Goal: Information Seeking & Learning: Learn about a topic

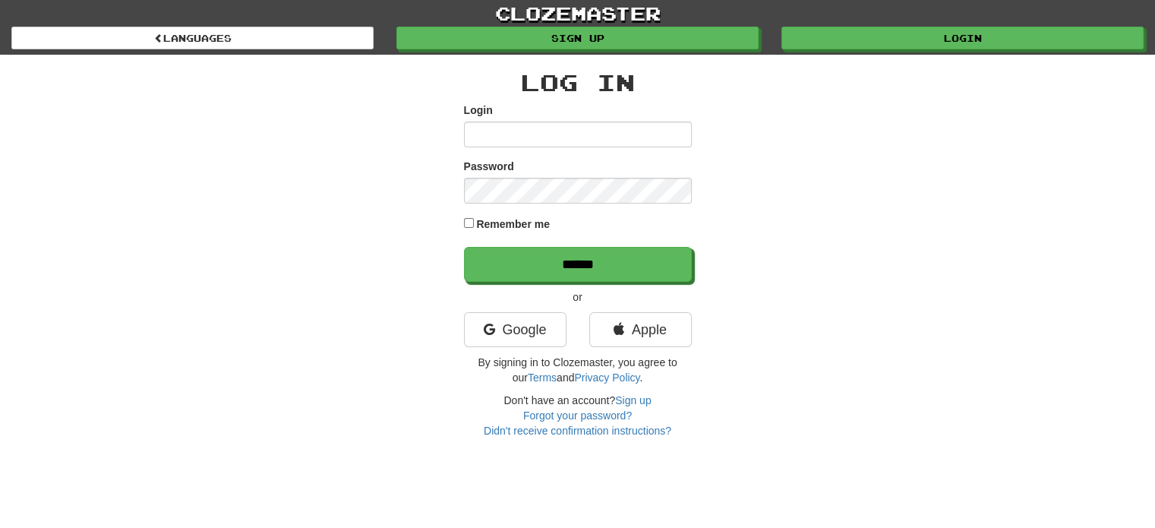
type input "*******"
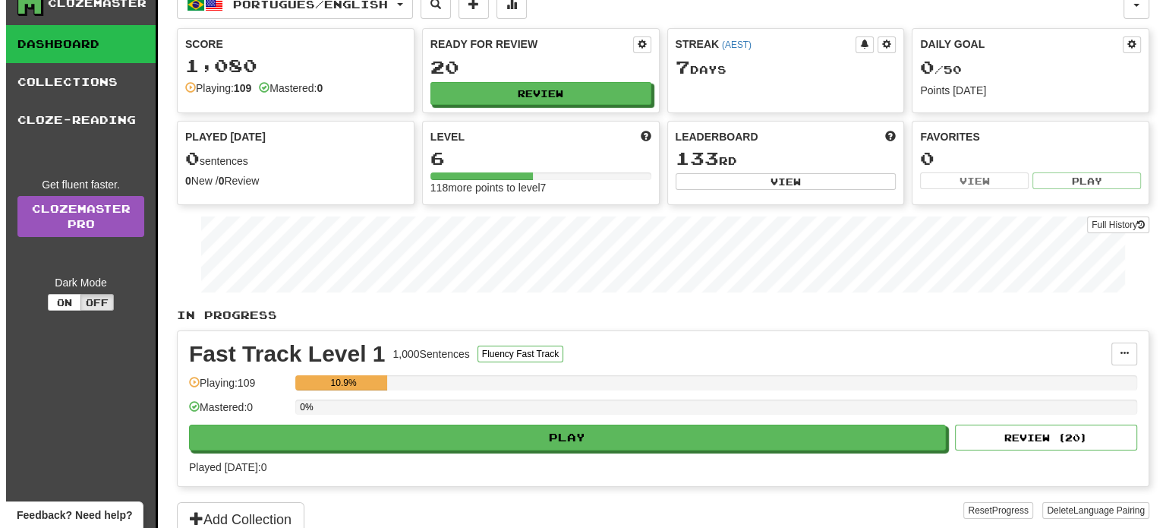
scroll to position [76, 0]
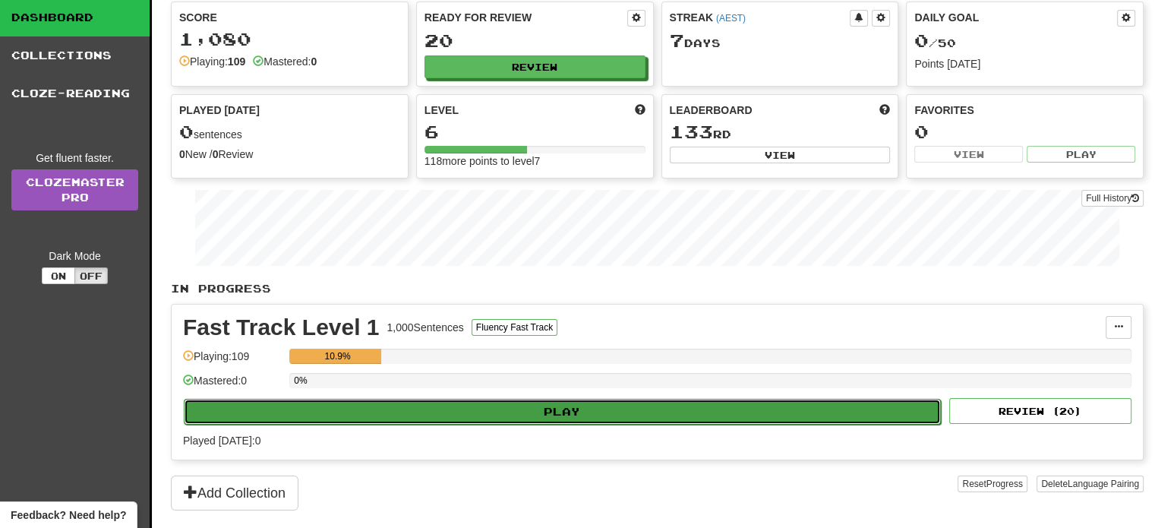
click at [594, 408] on button "Play" at bounding box center [562, 412] width 757 height 26
select select "**"
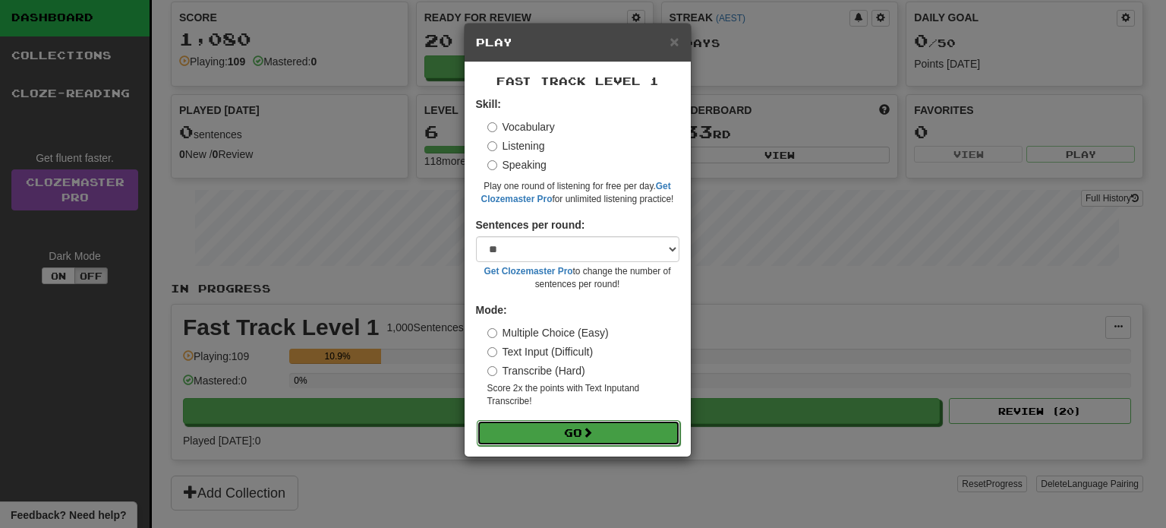
click at [559, 429] on button "Go" at bounding box center [578, 433] width 203 height 26
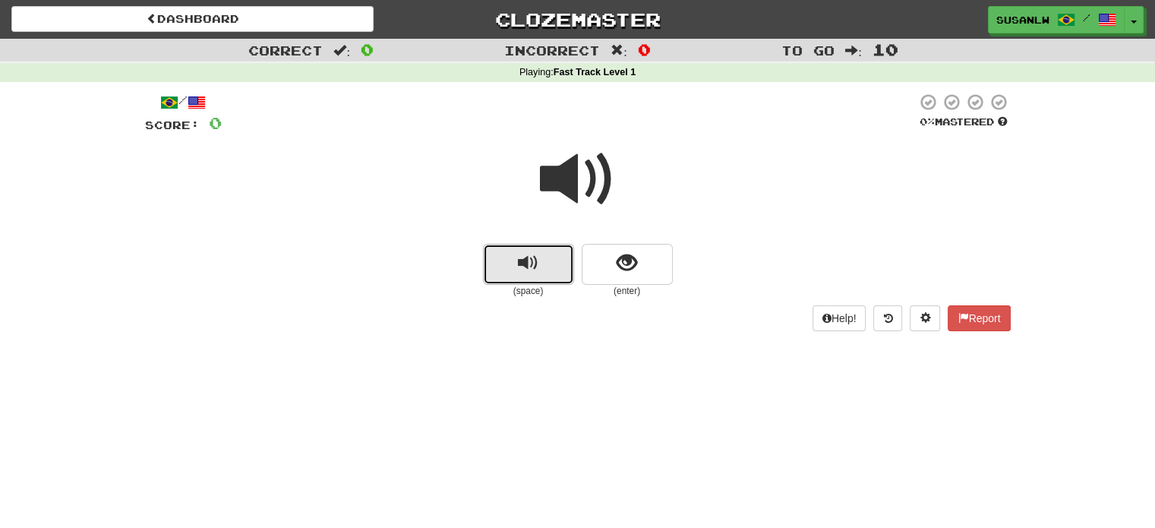
click at [531, 263] on span "replay audio" at bounding box center [528, 263] width 20 height 20
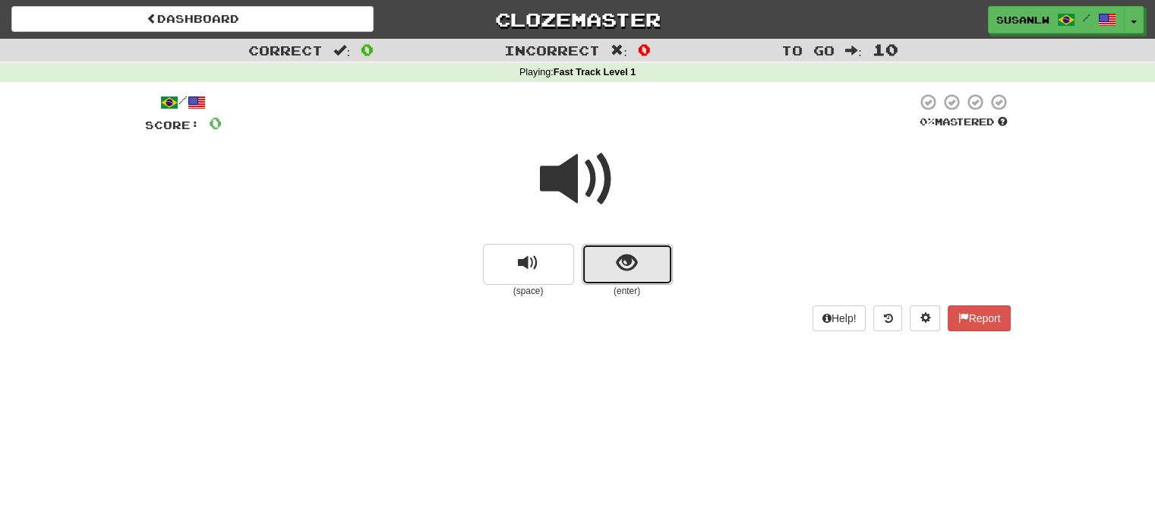
click at [616, 261] on span "show sentence" at bounding box center [626, 263] width 20 height 20
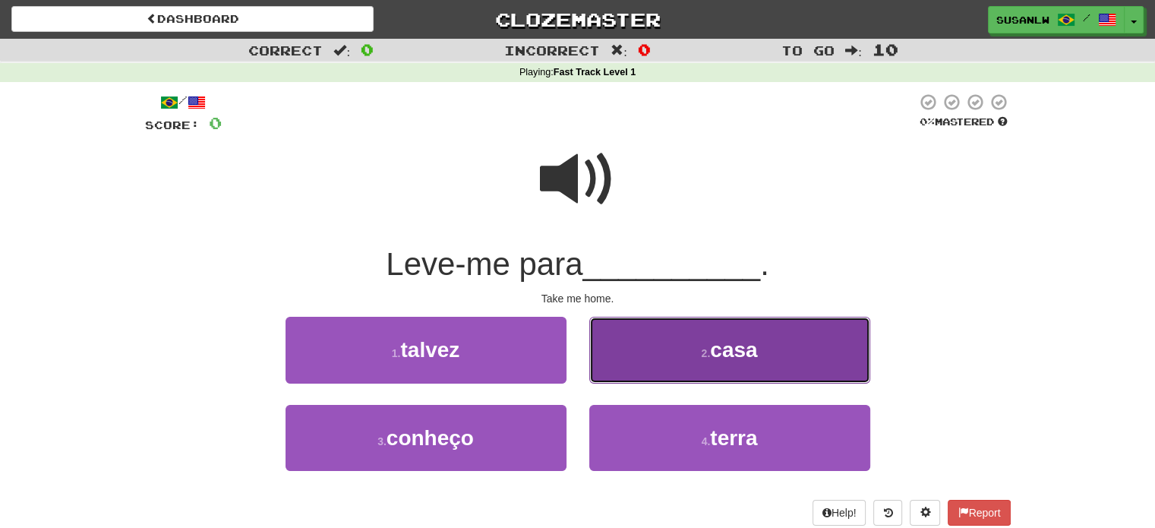
click at [744, 347] on span "casa" at bounding box center [733, 350] width 47 height 24
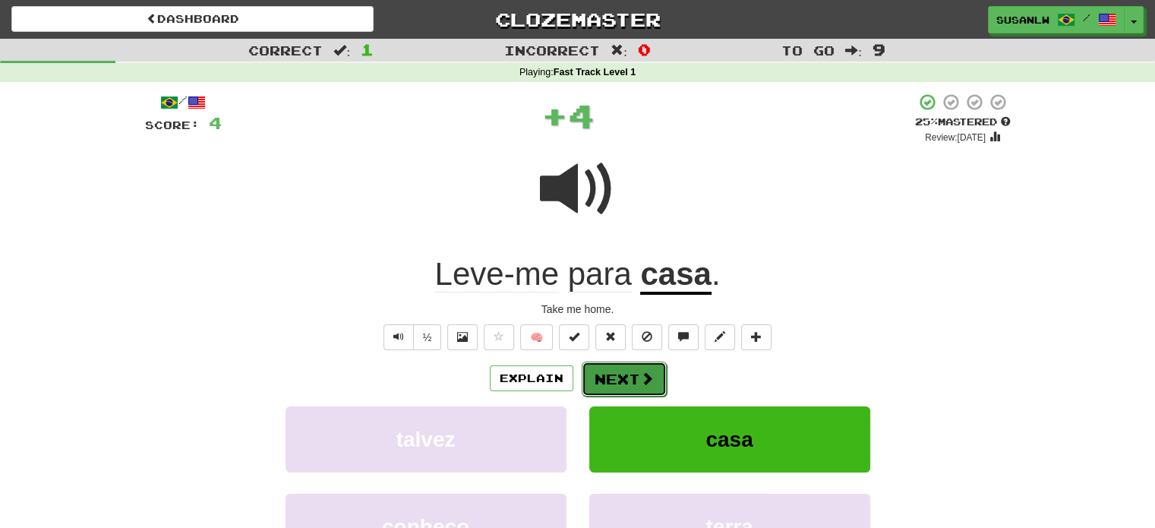
click at [621, 378] on button "Next" at bounding box center [624, 378] width 85 height 35
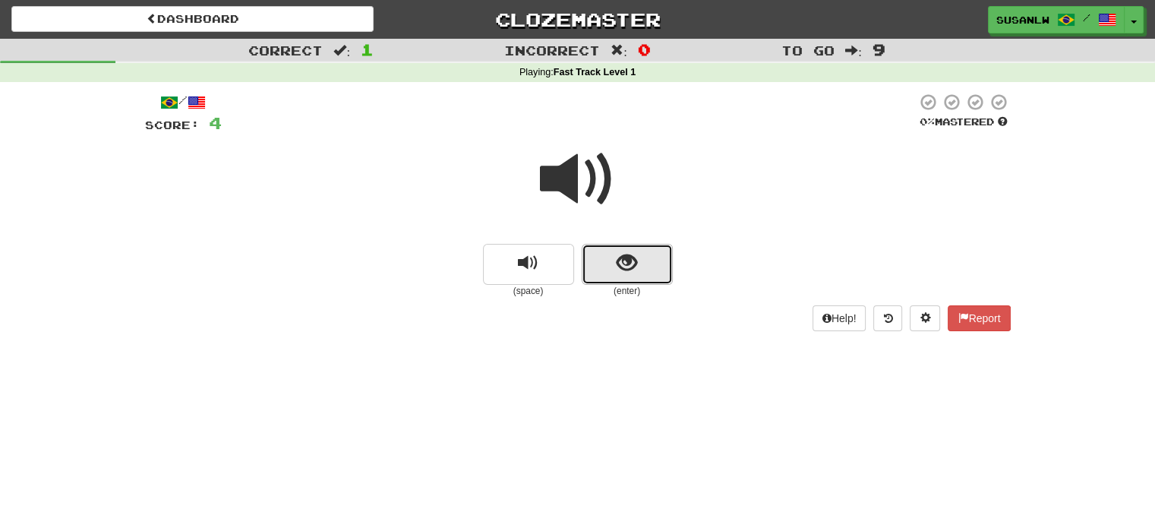
click at [630, 266] on span "show sentence" at bounding box center [626, 263] width 20 height 20
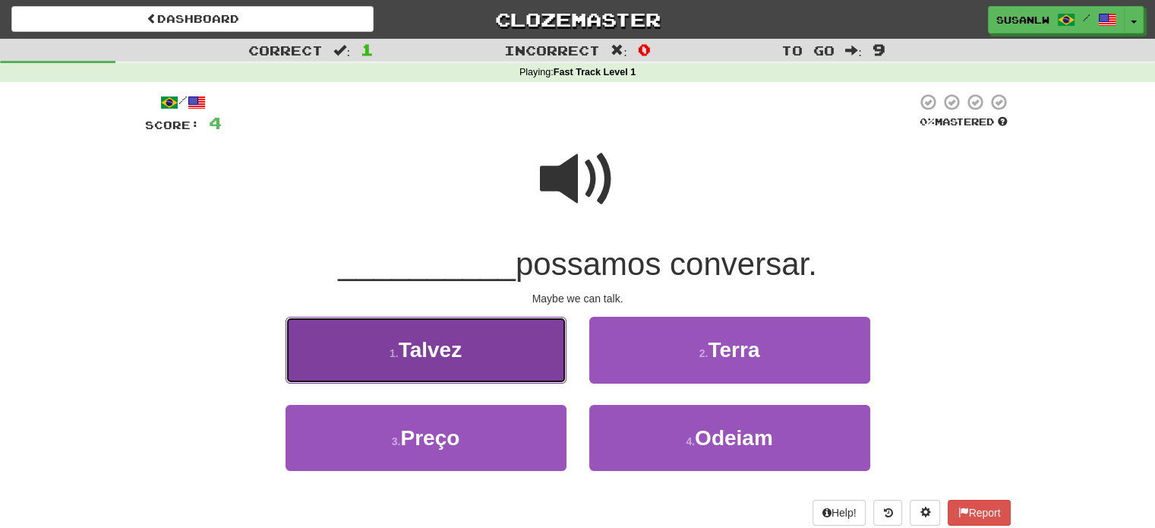
click at [485, 345] on button "1 . Talvez" at bounding box center [425, 350] width 281 height 66
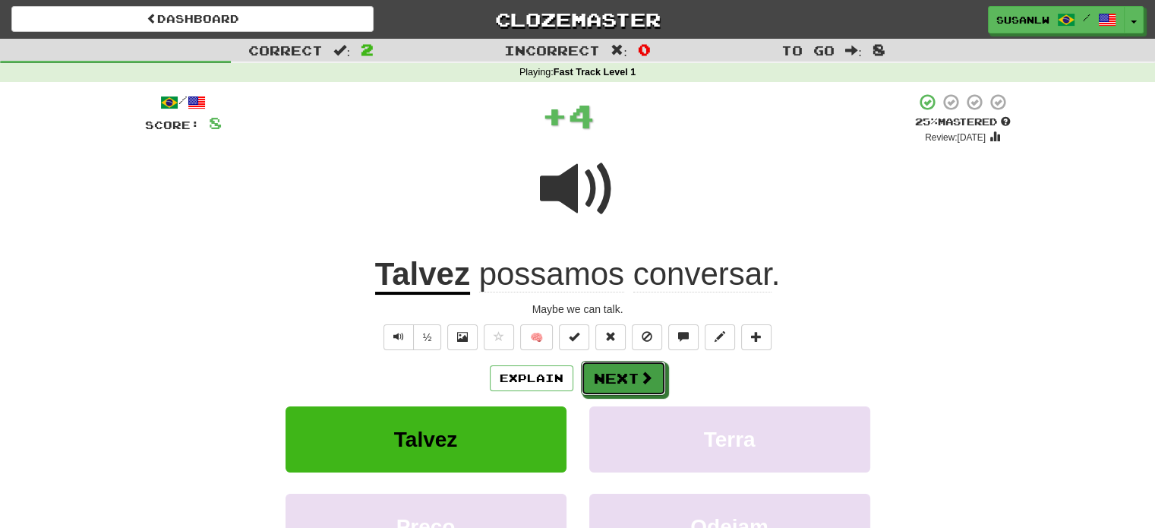
click at [627, 377] on button "Next" at bounding box center [623, 378] width 85 height 35
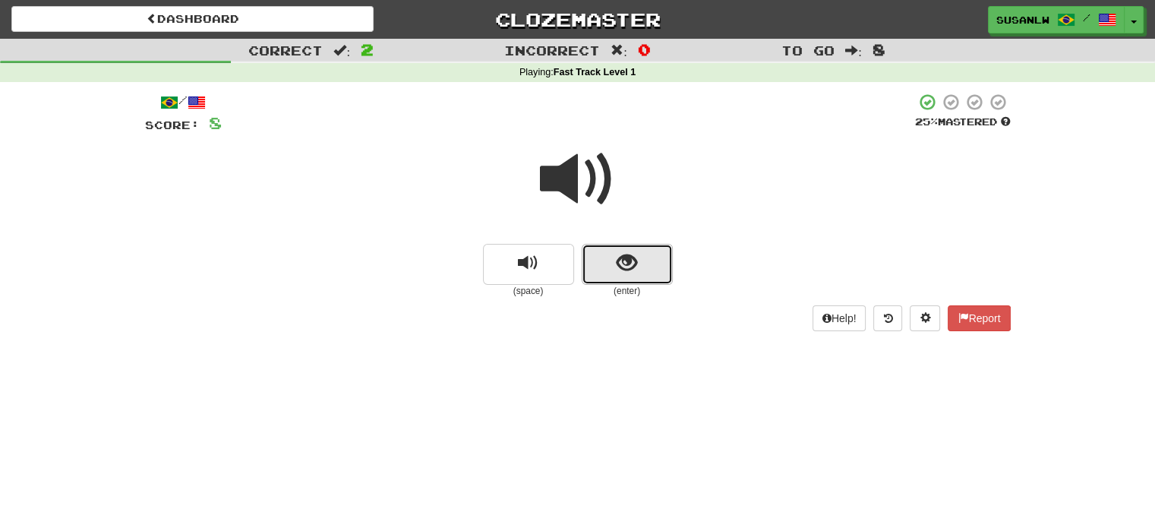
click at [633, 257] on span "show sentence" at bounding box center [626, 263] width 20 height 20
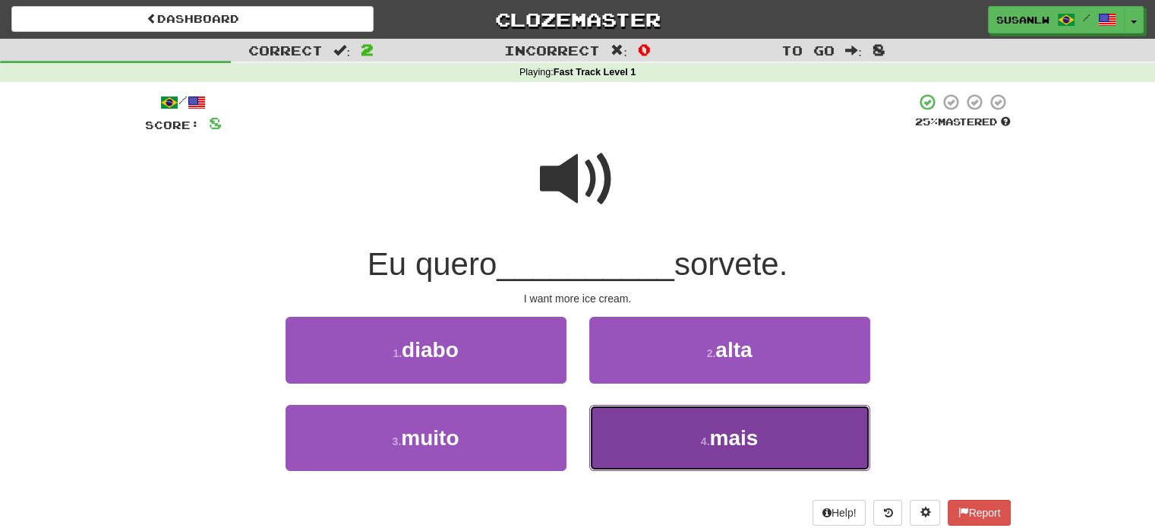
click at [703, 429] on button "4 . mais" at bounding box center [729, 438] width 281 height 66
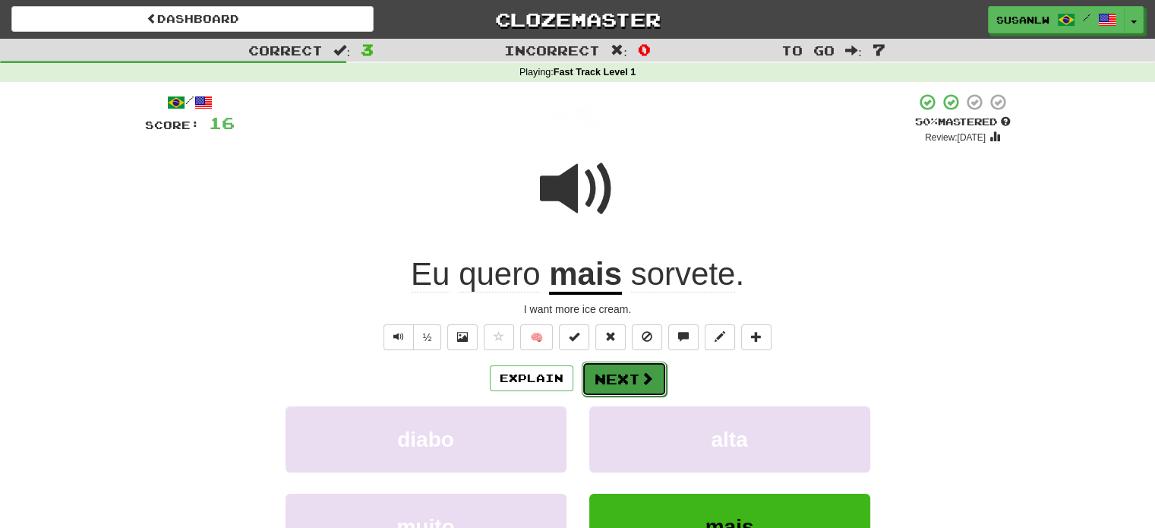
click at [644, 371] on span at bounding box center [647, 378] width 14 height 14
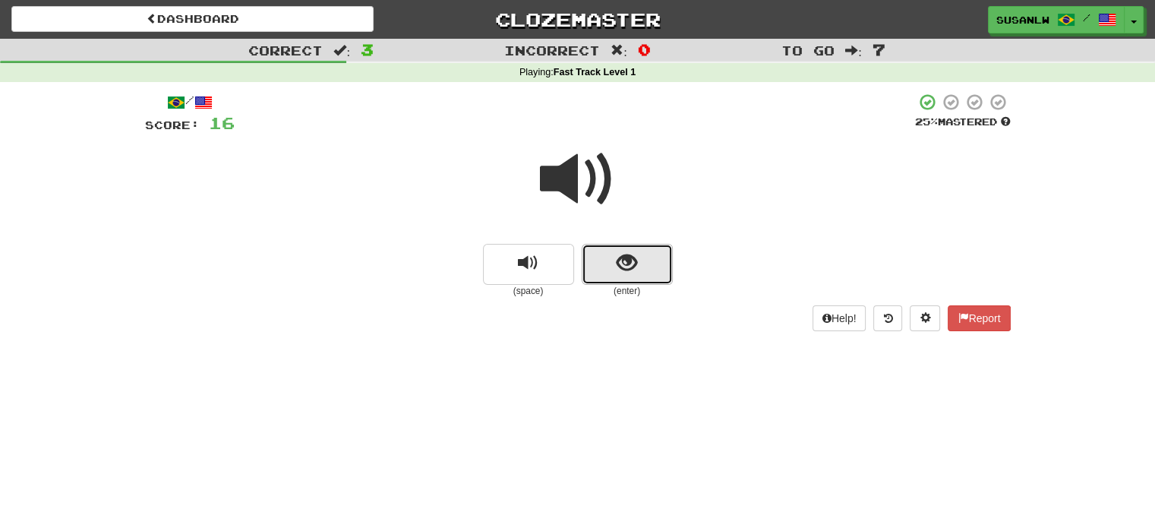
click at [626, 258] on span "show sentence" at bounding box center [626, 263] width 20 height 20
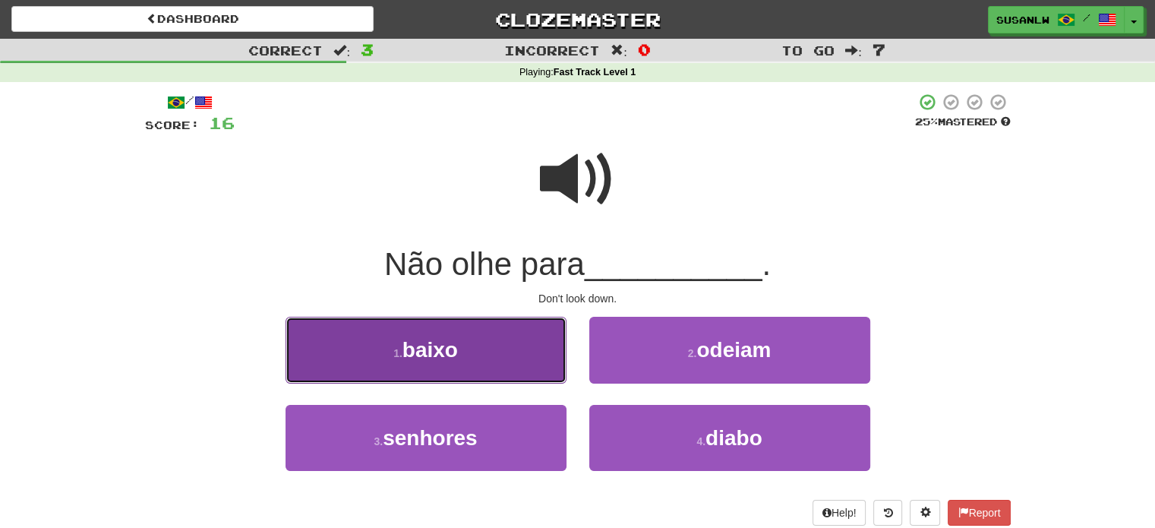
click at [486, 348] on button "1 . baixo" at bounding box center [425, 350] width 281 height 66
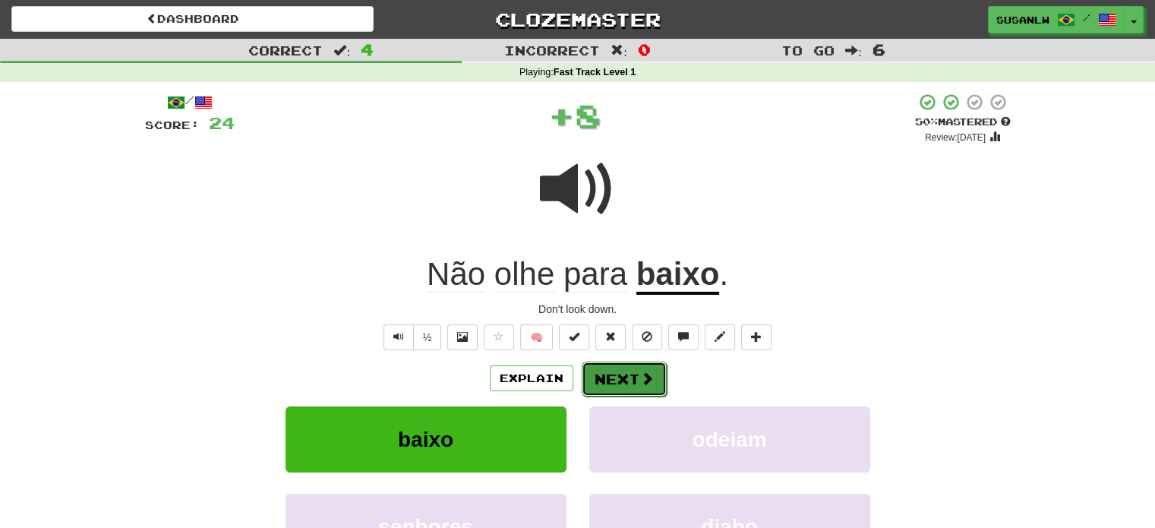
click at [632, 378] on button "Next" at bounding box center [624, 378] width 85 height 35
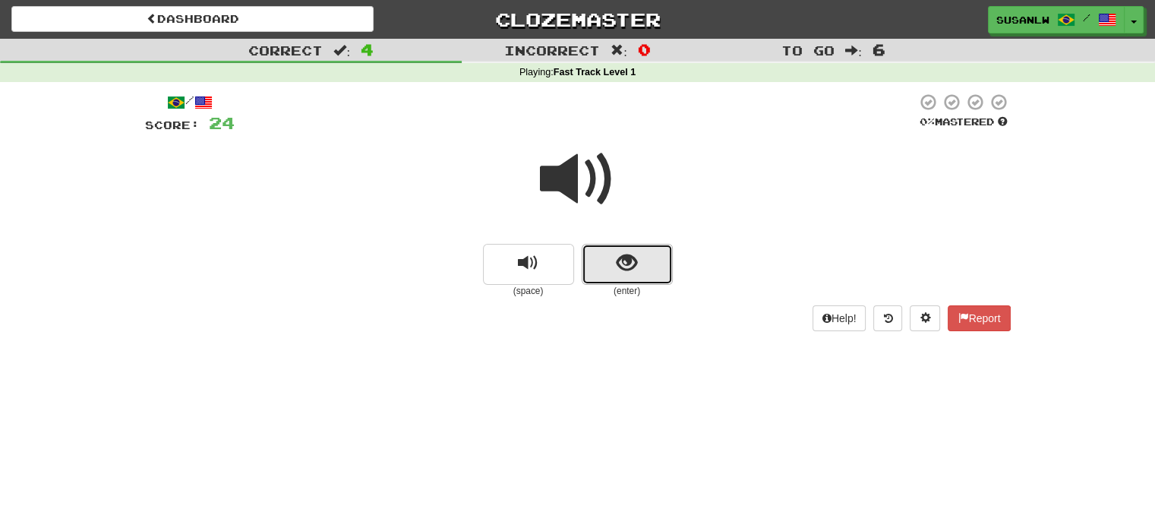
click at [613, 260] on button "show sentence" at bounding box center [627, 264] width 91 height 41
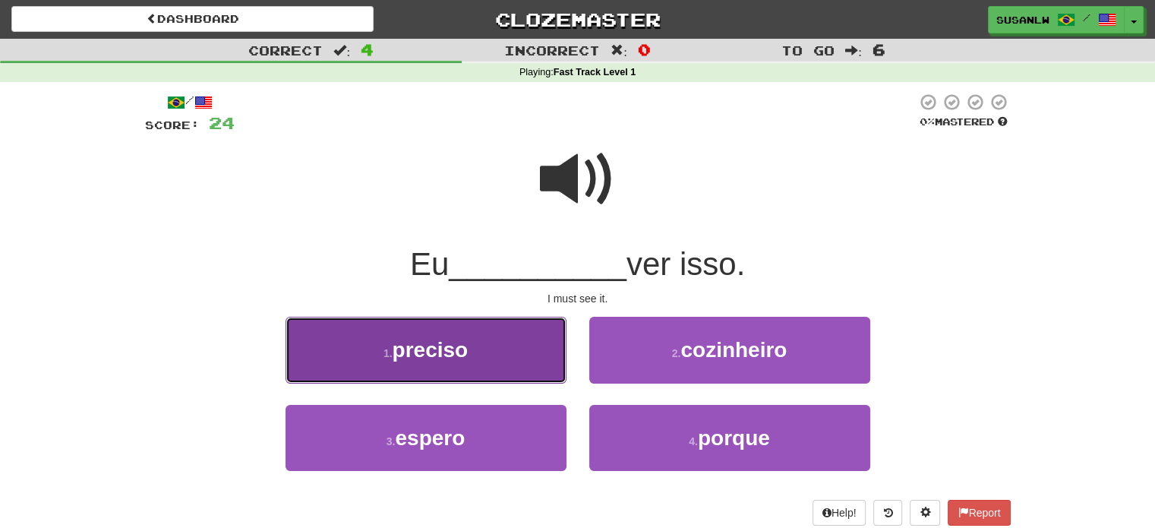
click at [424, 352] on span "preciso" at bounding box center [431, 350] width 76 height 24
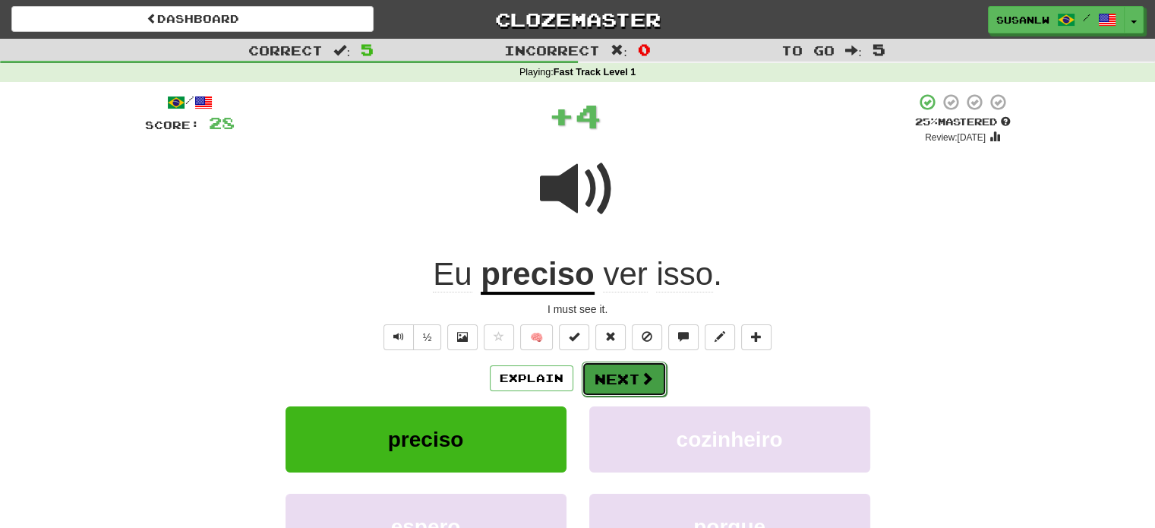
click at [623, 382] on button "Next" at bounding box center [624, 378] width 85 height 35
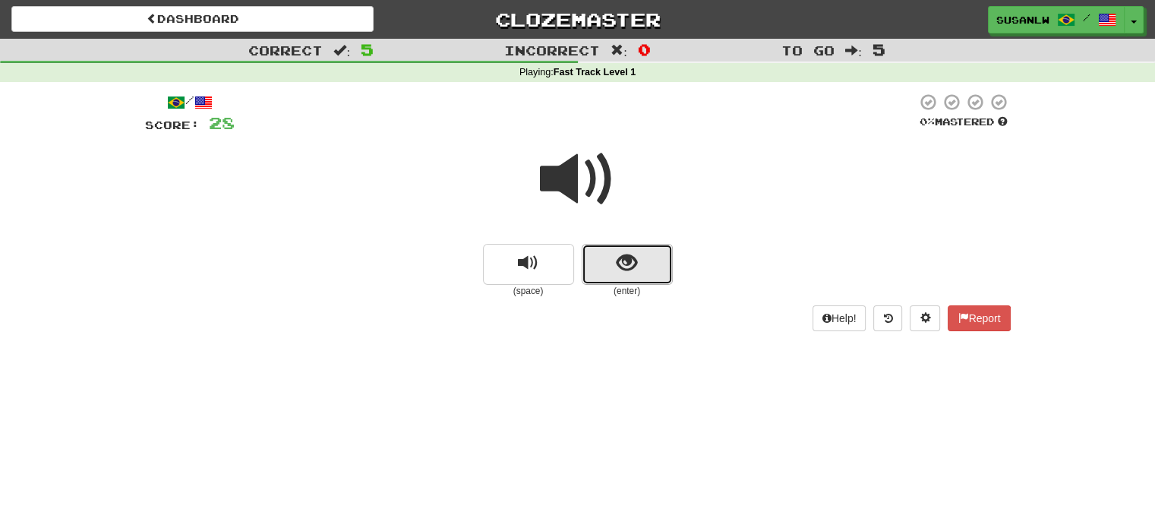
click at [628, 268] on span "show sentence" at bounding box center [626, 263] width 20 height 20
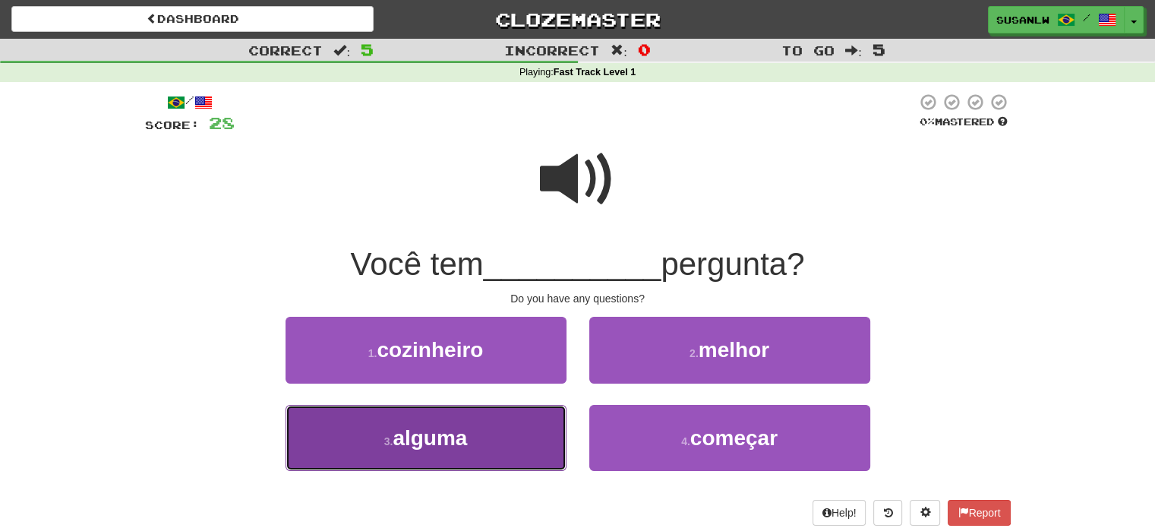
click at [463, 435] on span "alguma" at bounding box center [430, 438] width 74 height 24
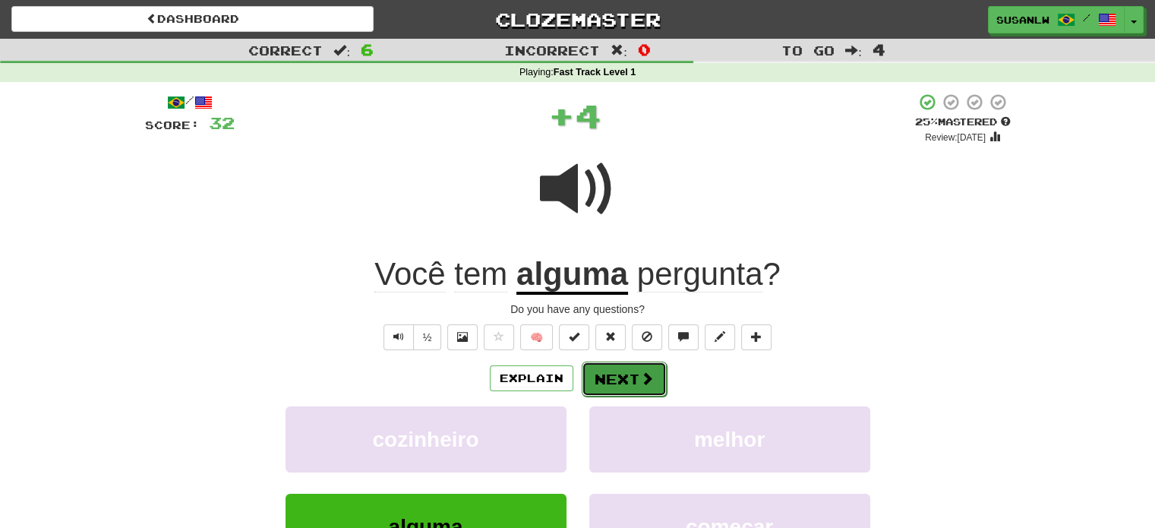
click at [632, 380] on button "Next" at bounding box center [624, 378] width 85 height 35
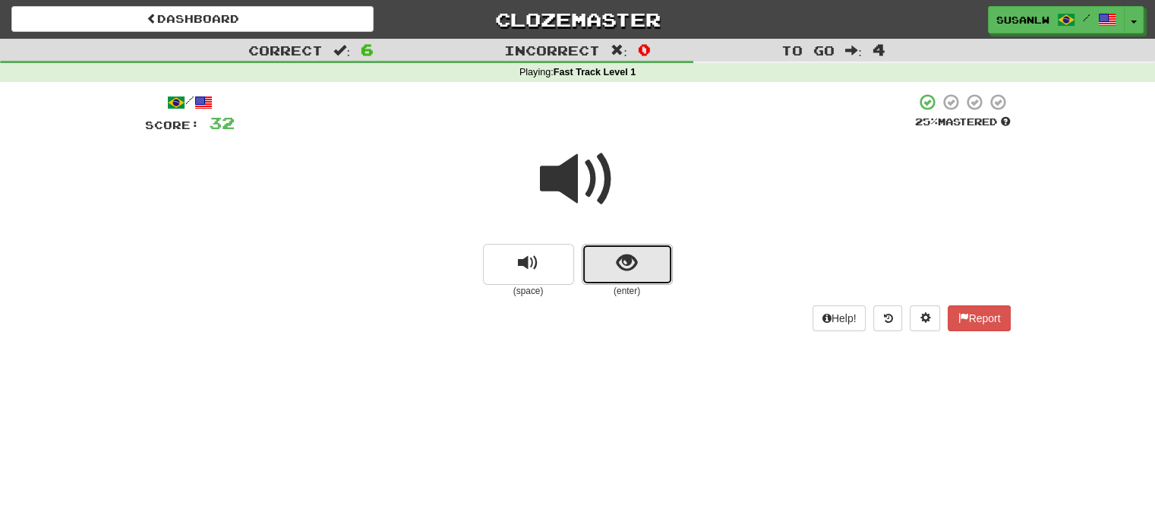
click at [608, 267] on button "show sentence" at bounding box center [627, 264] width 91 height 41
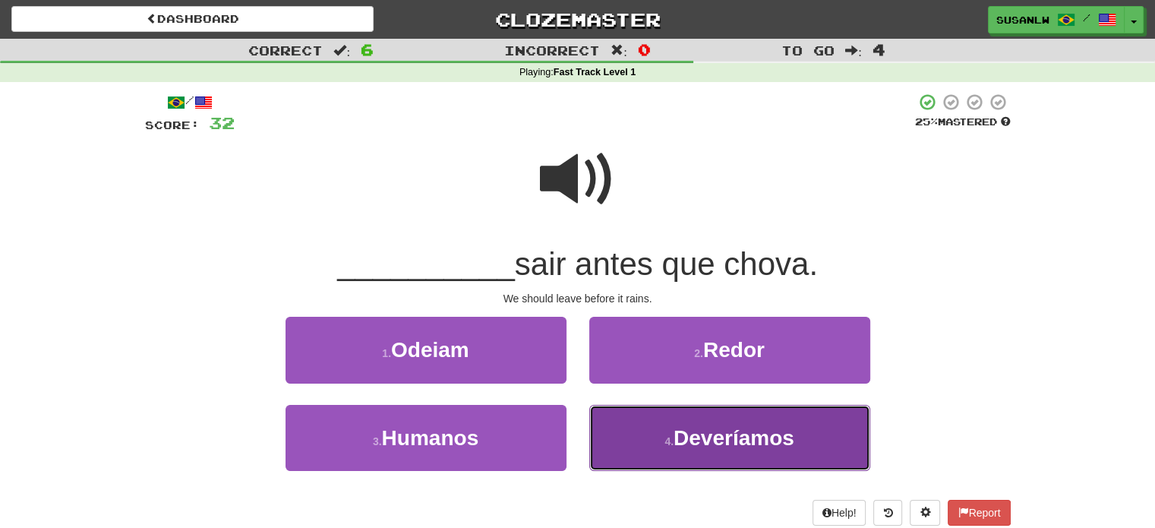
click at [741, 433] on span "Deveríamos" at bounding box center [733, 438] width 121 height 24
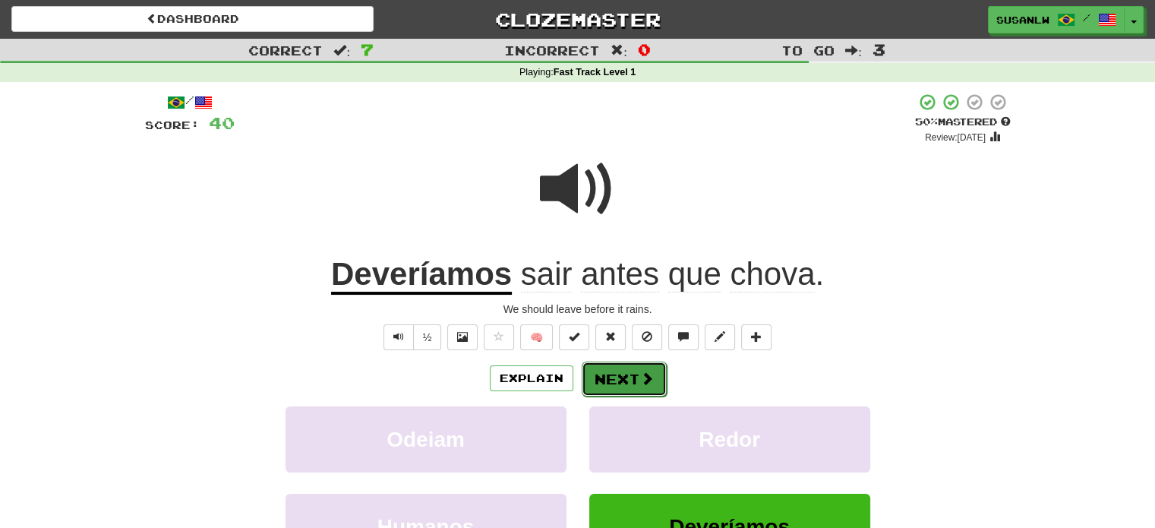
click at [614, 373] on button "Next" at bounding box center [624, 378] width 85 height 35
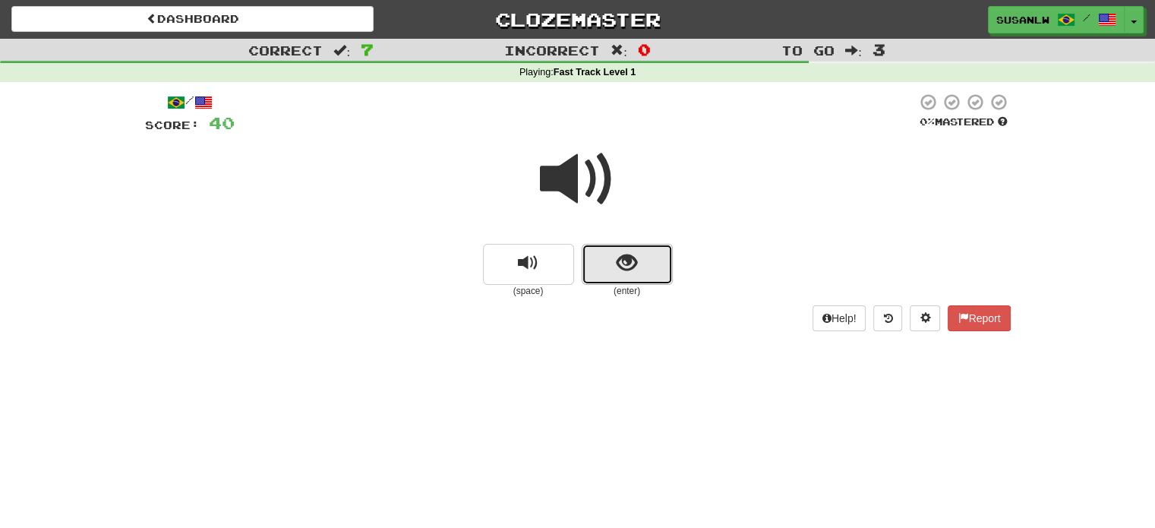
click at [624, 272] on span "show sentence" at bounding box center [626, 263] width 20 height 20
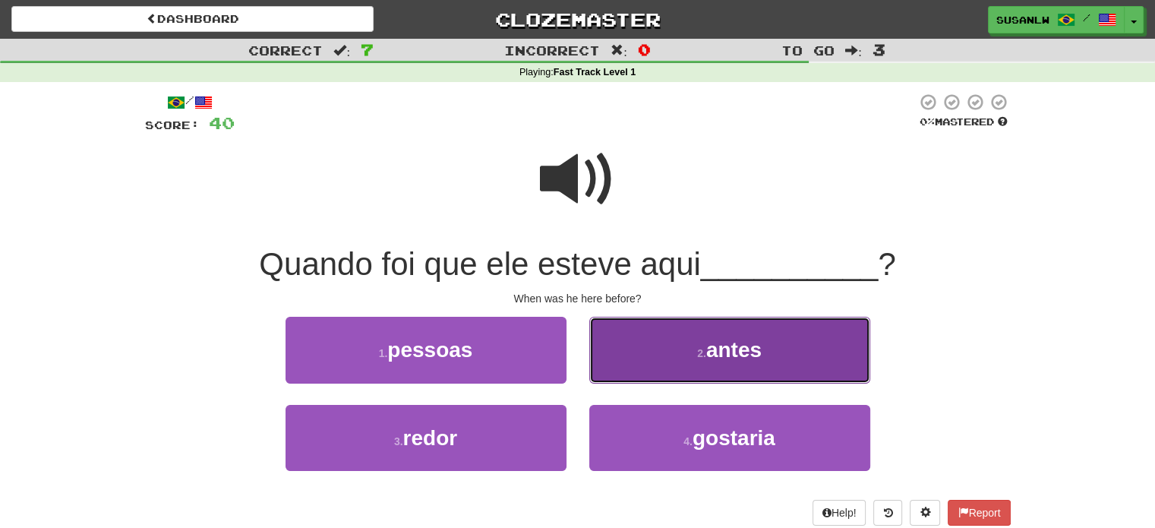
click at [767, 358] on button "2 . antes" at bounding box center [729, 350] width 281 height 66
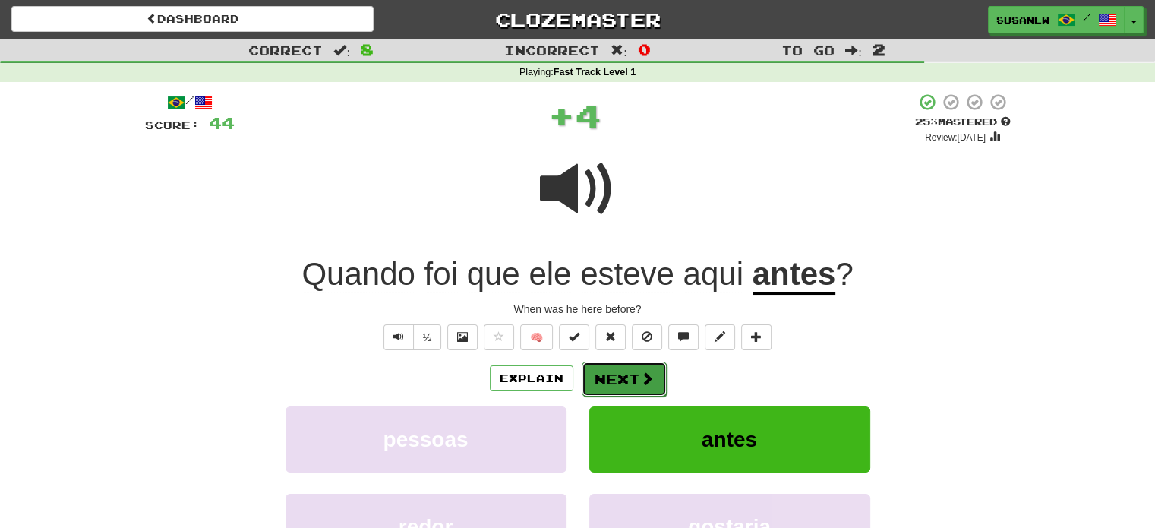
click at [598, 370] on button "Next" at bounding box center [624, 378] width 85 height 35
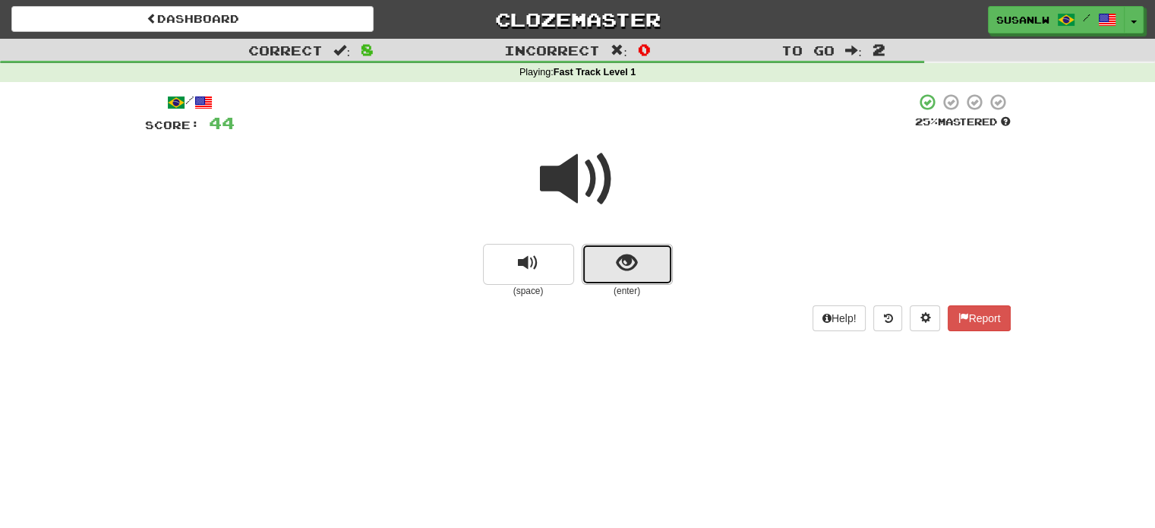
click at [620, 257] on span "show sentence" at bounding box center [626, 263] width 20 height 20
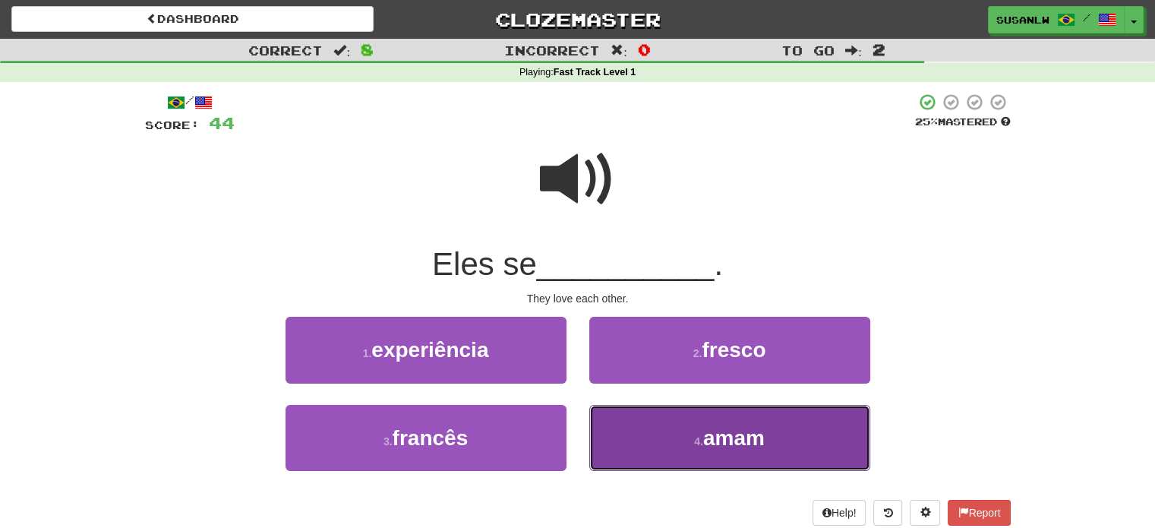
click at [735, 432] on span "amam" at bounding box center [733, 438] width 61 height 24
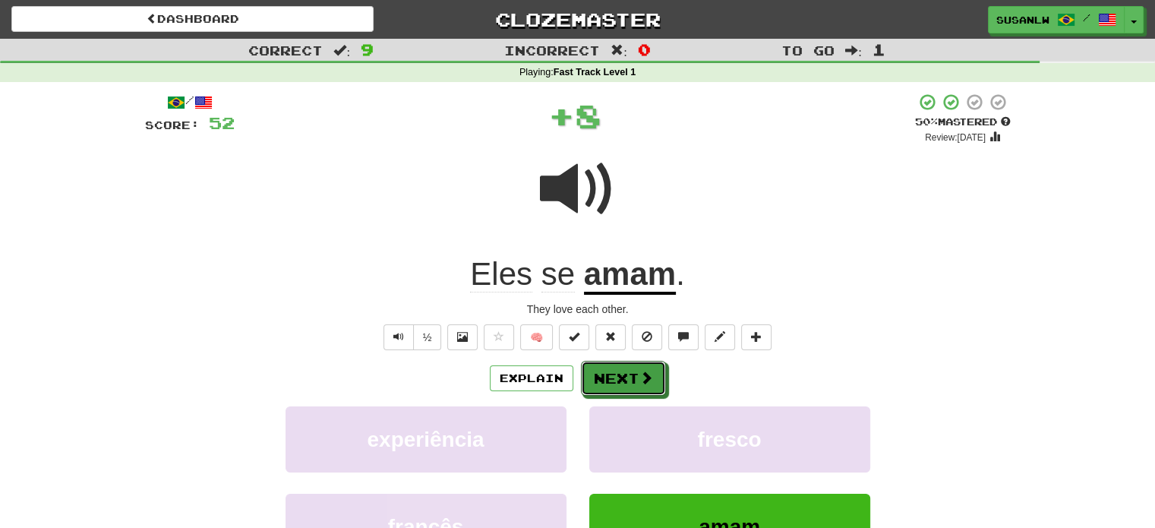
drag, startPoint x: 638, startPoint y: 379, endPoint x: 453, endPoint y: 333, distance: 190.0
click at [639, 379] on span at bounding box center [646, 378] width 14 height 14
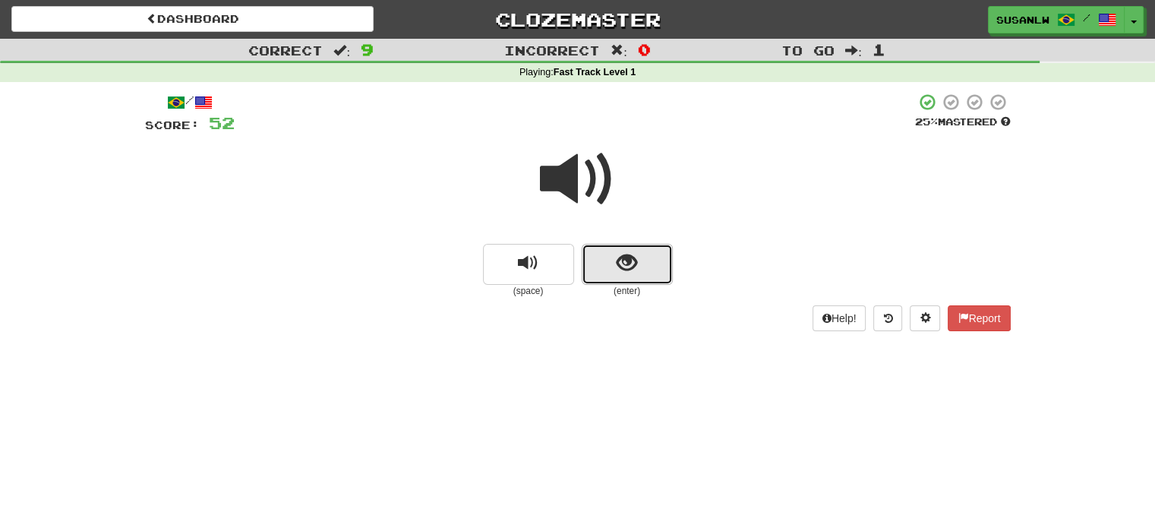
click at [631, 262] on span "show sentence" at bounding box center [626, 263] width 20 height 20
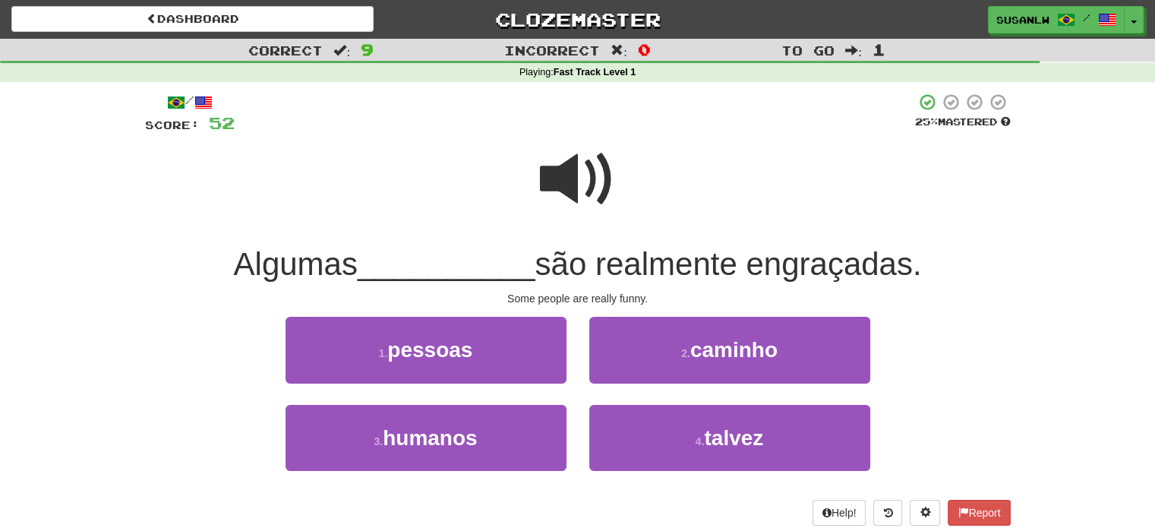
click at [570, 183] on span at bounding box center [578, 179] width 76 height 76
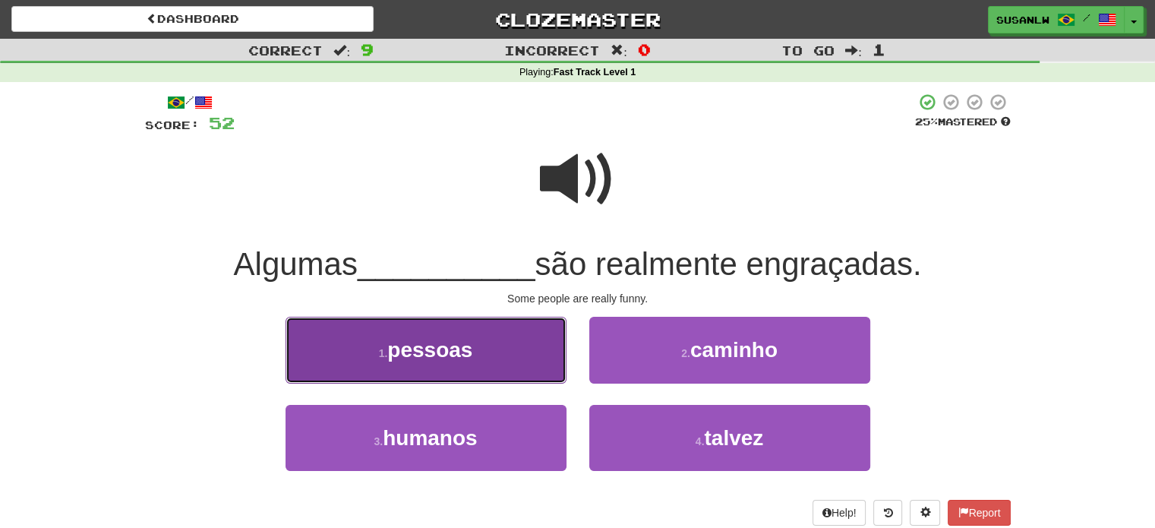
click at [489, 350] on button "1 . pessoas" at bounding box center [425, 350] width 281 height 66
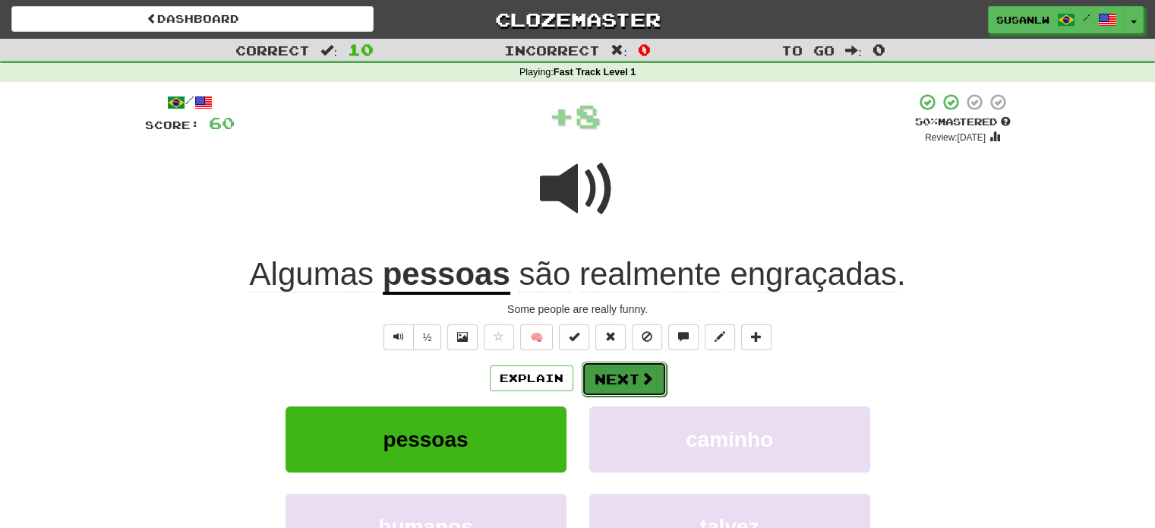
click at [626, 377] on button "Next" at bounding box center [624, 378] width 85 height 35
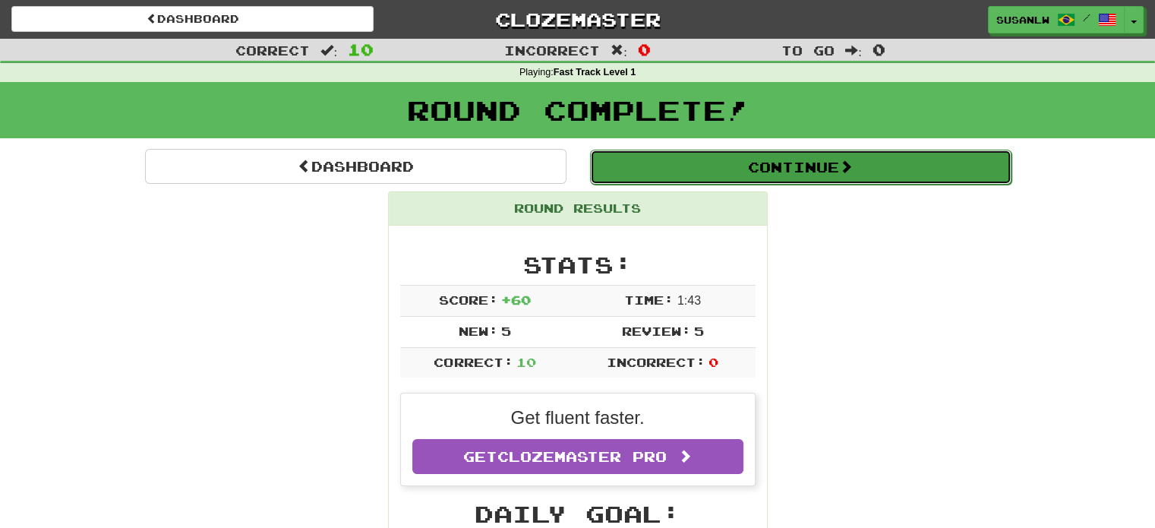
click at [790, 165] on button "Continue" at bounding box center [800, 167] width 421 height 35
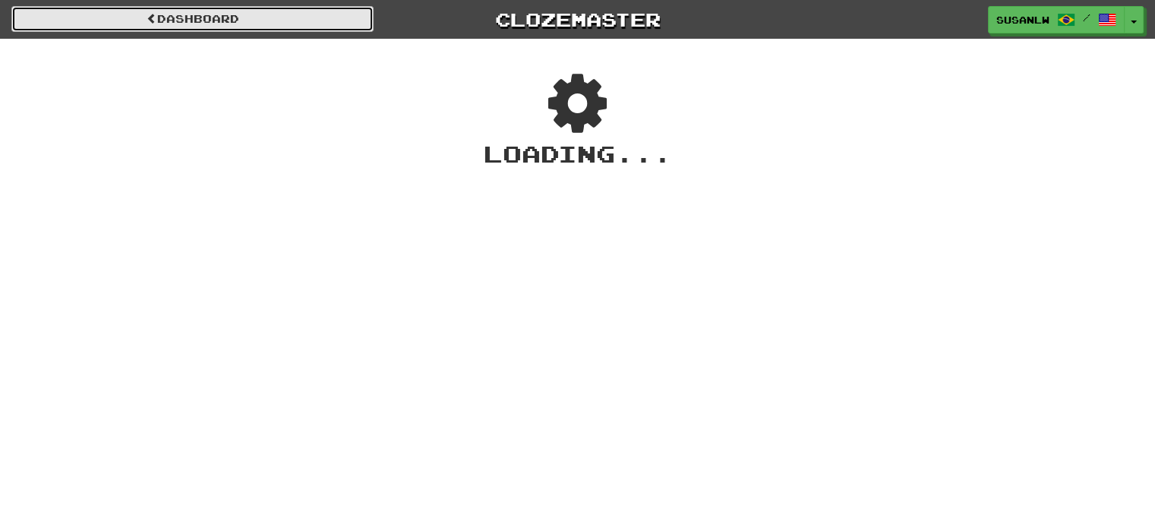
click at [192, 17] on link "Dashboard" at bounding box center [192, 19] width 362 height 26
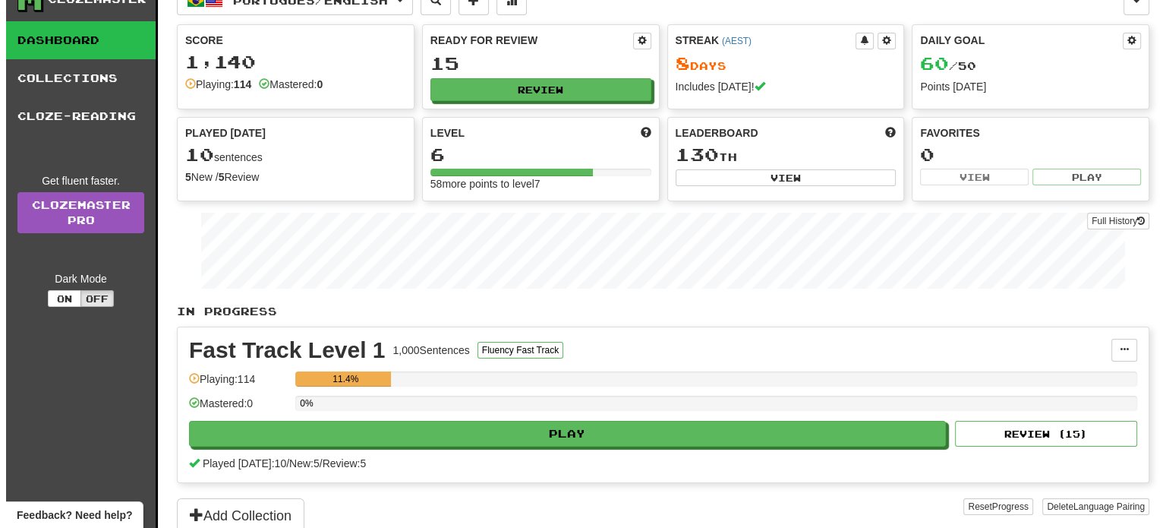
scroll to position [76, 0]
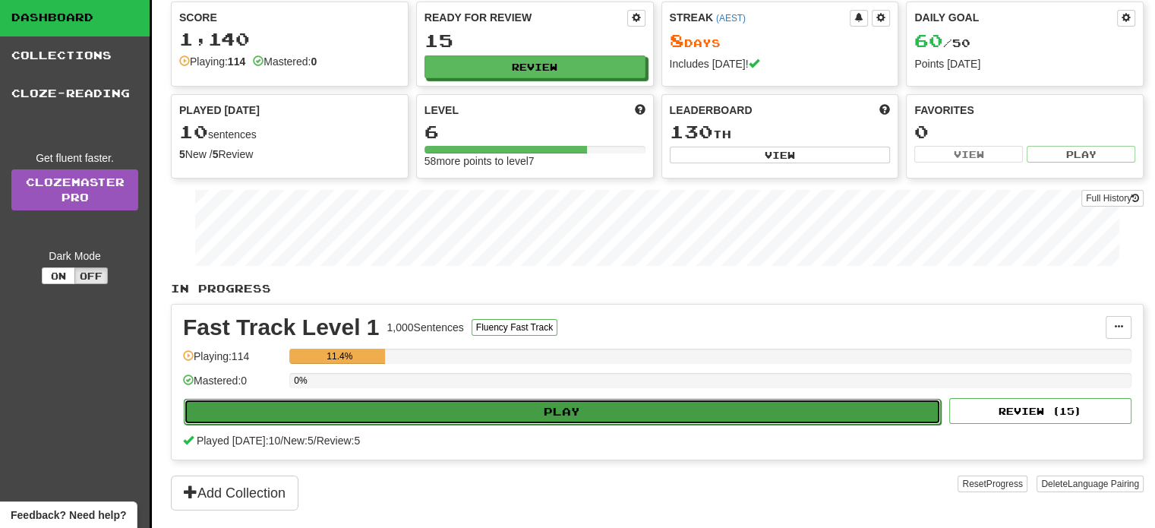
click at [572, 408] on button "Play" at bounding box center [562, 412] width 757 height 26
select select "**"
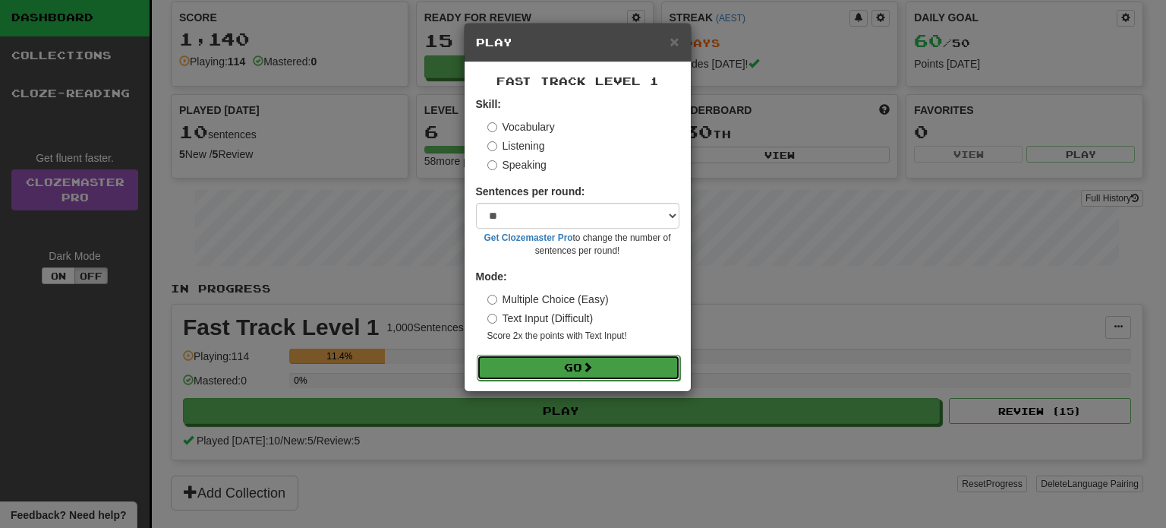
click at [563, 368] on button "Go" at bounding box center [578, 368] width 203 height 26
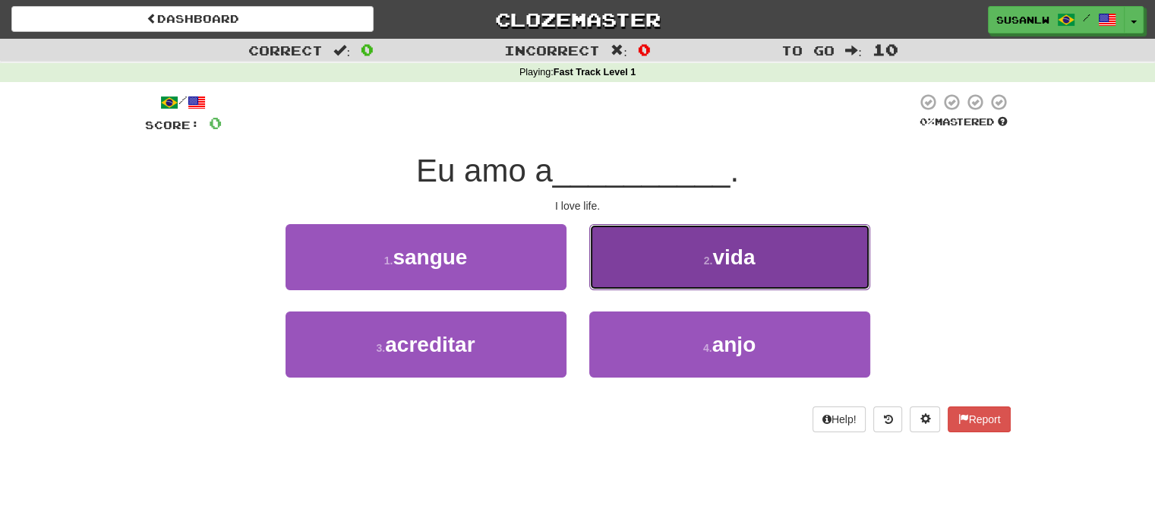
click at [744, 260] on span "vida" at bounding box center [733, 257] width 43 height 24
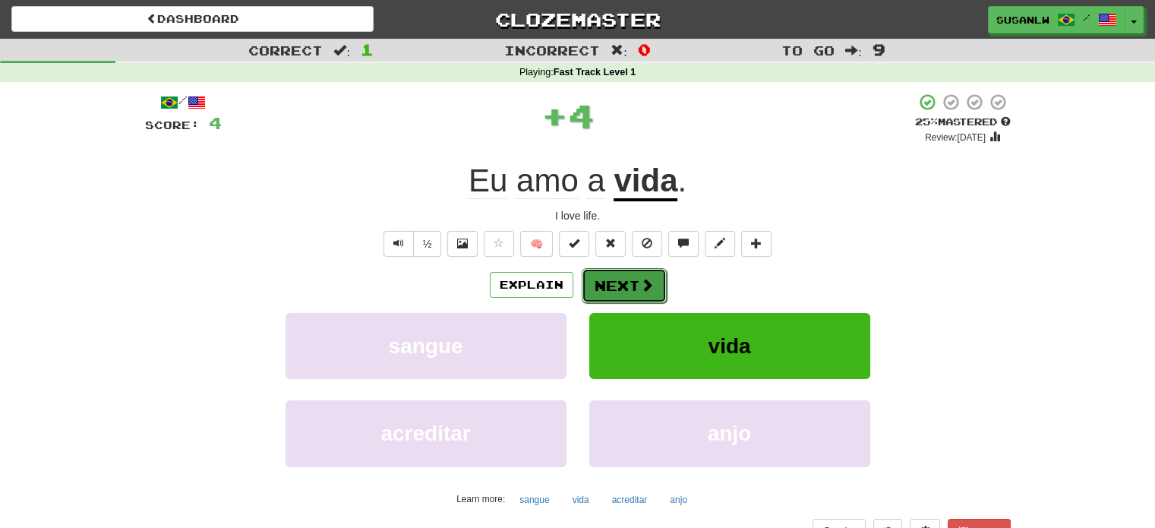
click at [623, 286] on button "Next" at bounding box center [624, 285] width 85 height 35
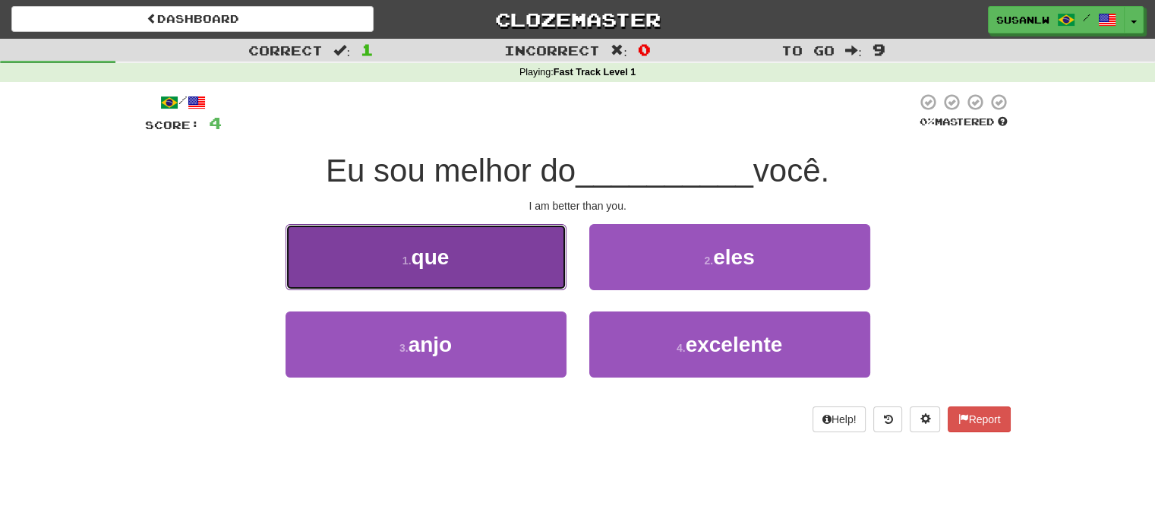
click at [524, 249] on button "1 . que" at bounding box center [425, 257] width 281 height 66
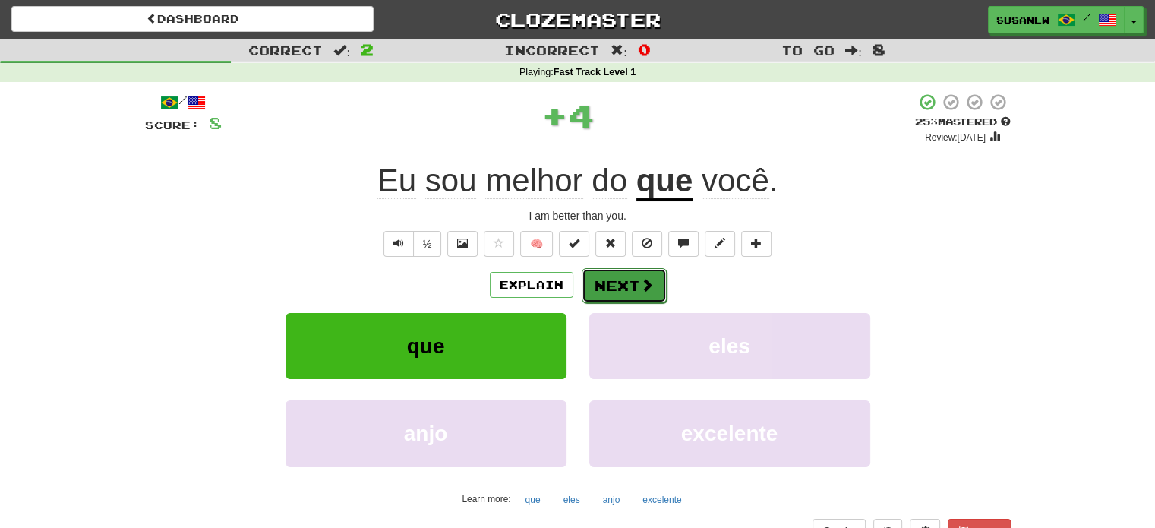
click at [629, 280] on button "Next" at bounding box center [624, 285] width 85 height 35
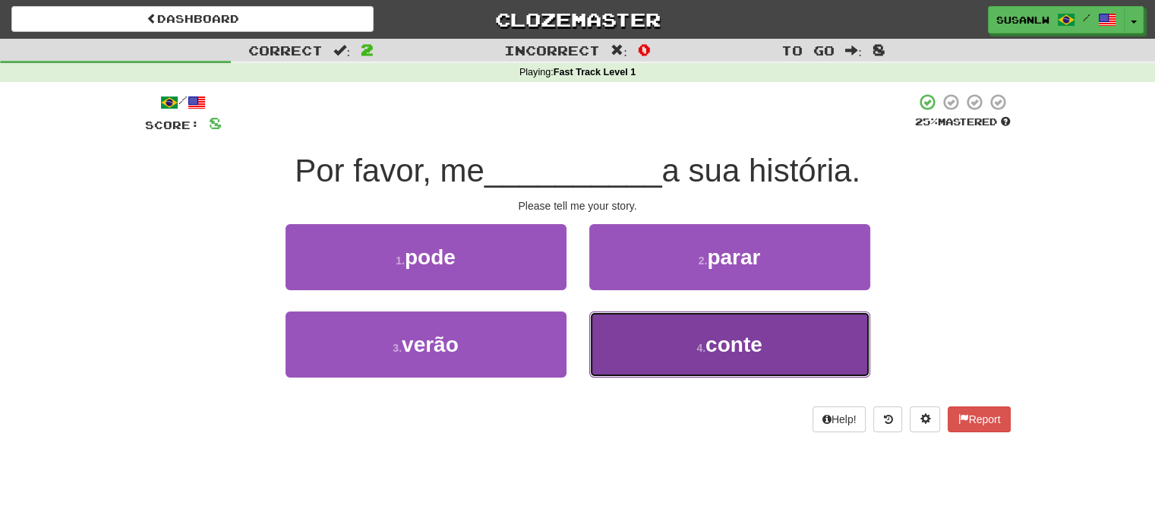
click at [741, 346] on span "conte" at bounding box center [733, 345] width 57 height 24
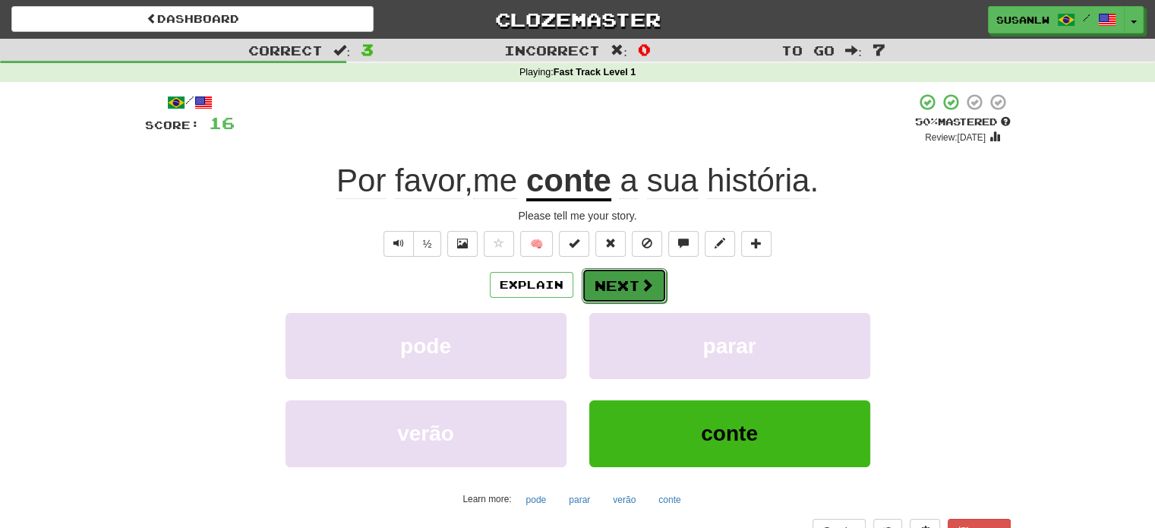
click at [613, 285] on button "Next" at bounding box center [624, 285] width 85 height 35
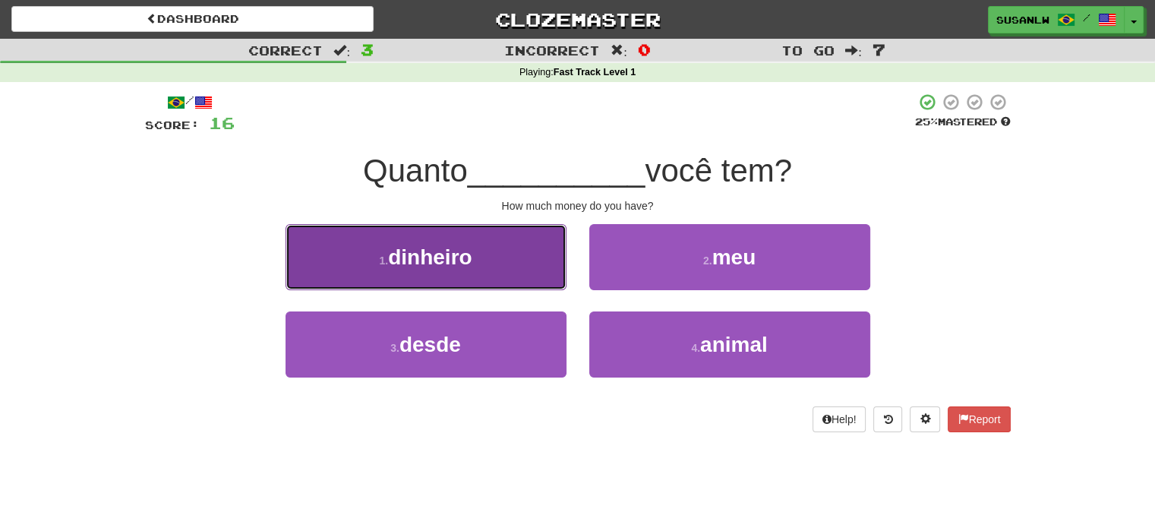
click at [479, 257] on button "1 . dinheiro" at bounding box center [425, 257] width 281 height 66
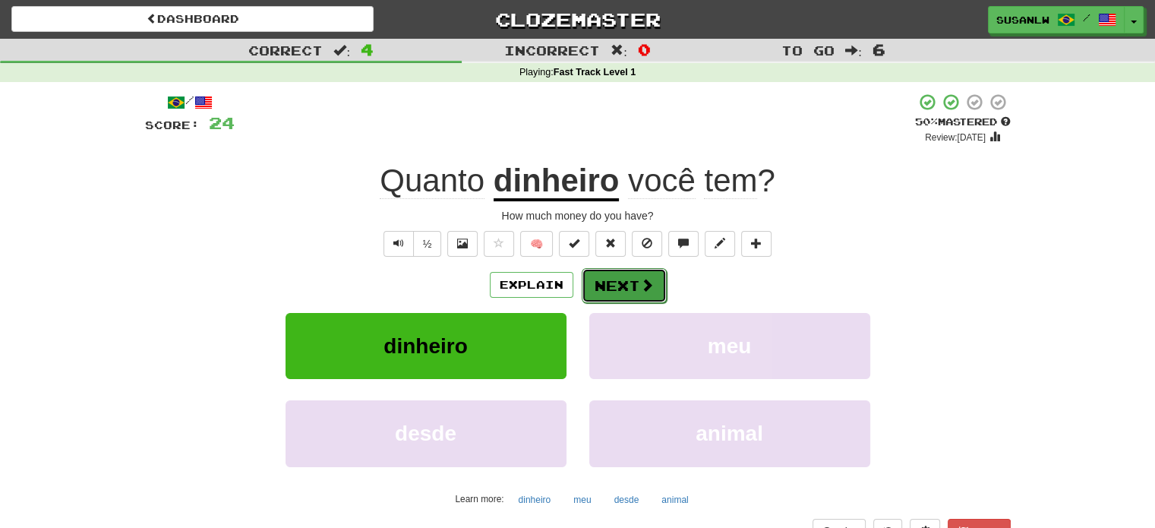
click at [618, 277] on button "Next" at bounding box center [624, 285] width 85 height 35
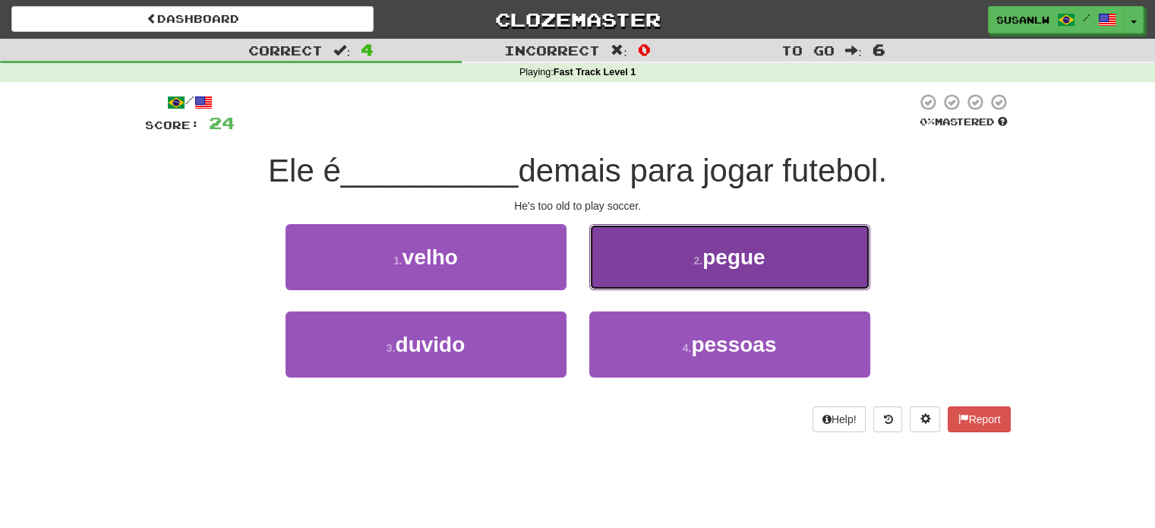
click at [716, 254] on span "pegue" at bounding box center [733, 257] width 62 height 24
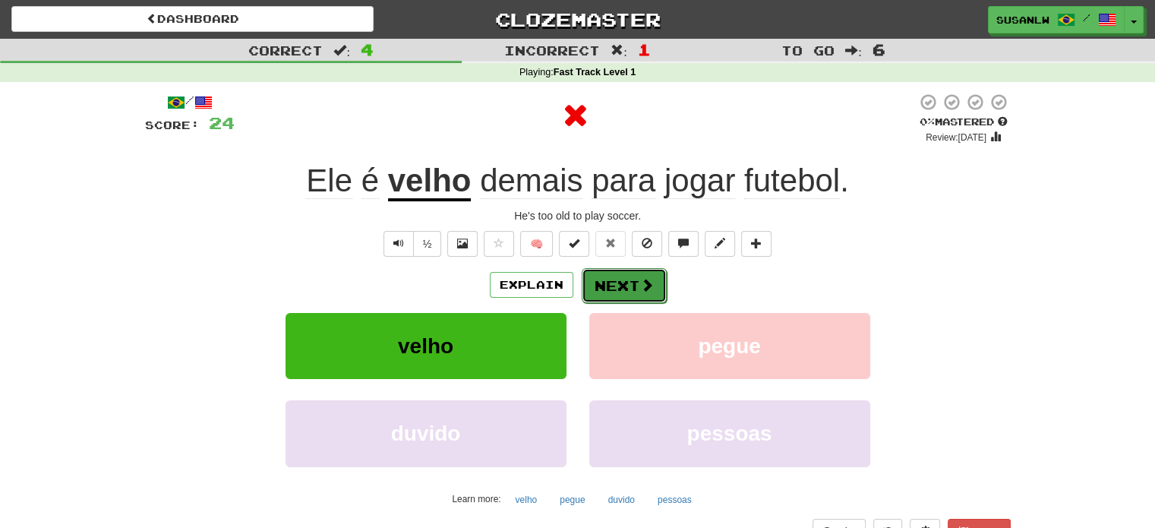
click at [616, 281] on button "Next" at bounding box center [624, 285] width 85 height 35
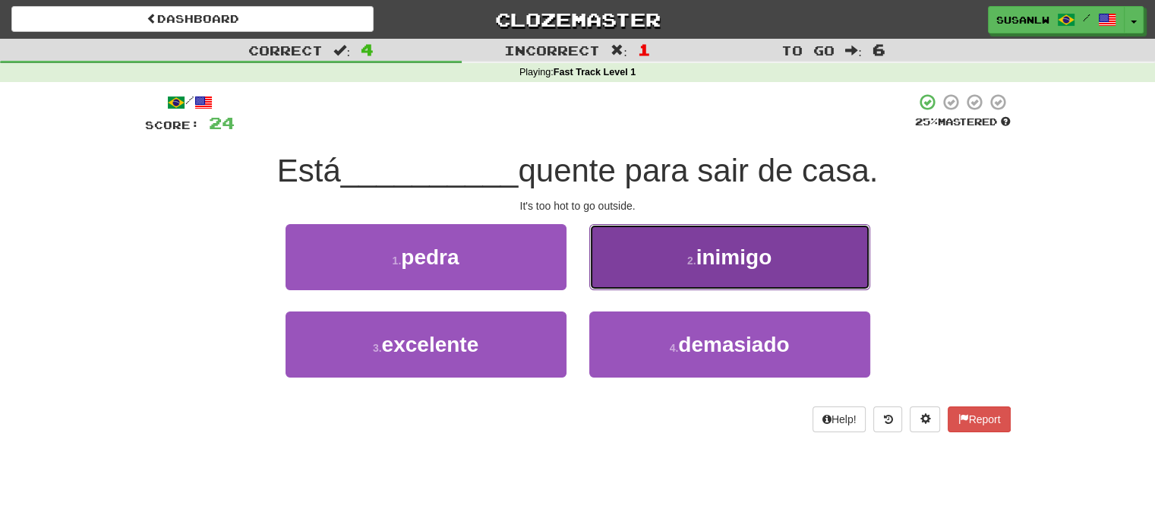
click at [724, 251] on span "inimigo" at bounding box center [734, 257] width 76 height 24
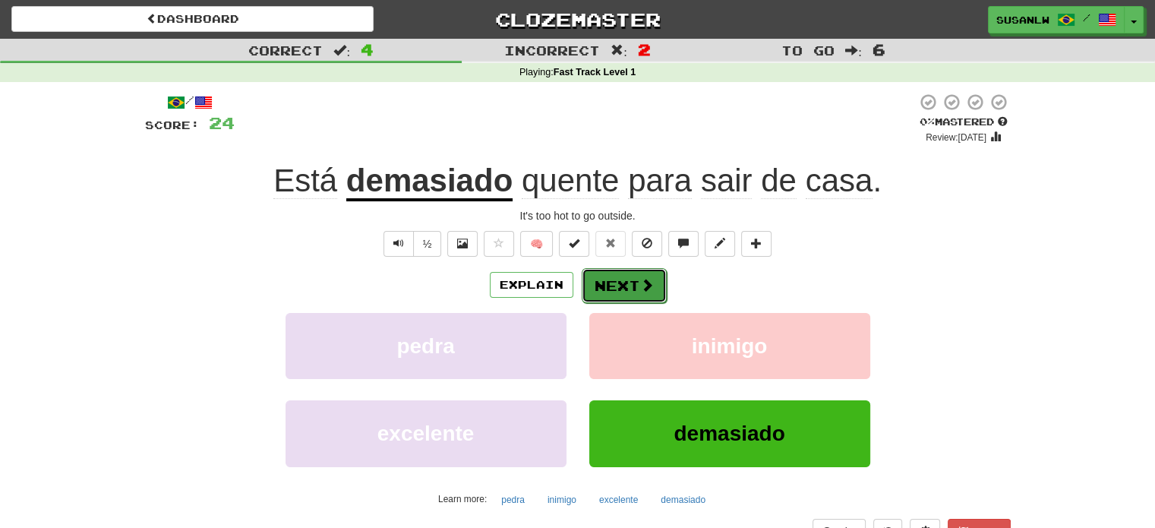
click at [628, 285] on button "Next" at bounding box center [624, 285] width 85 height 35
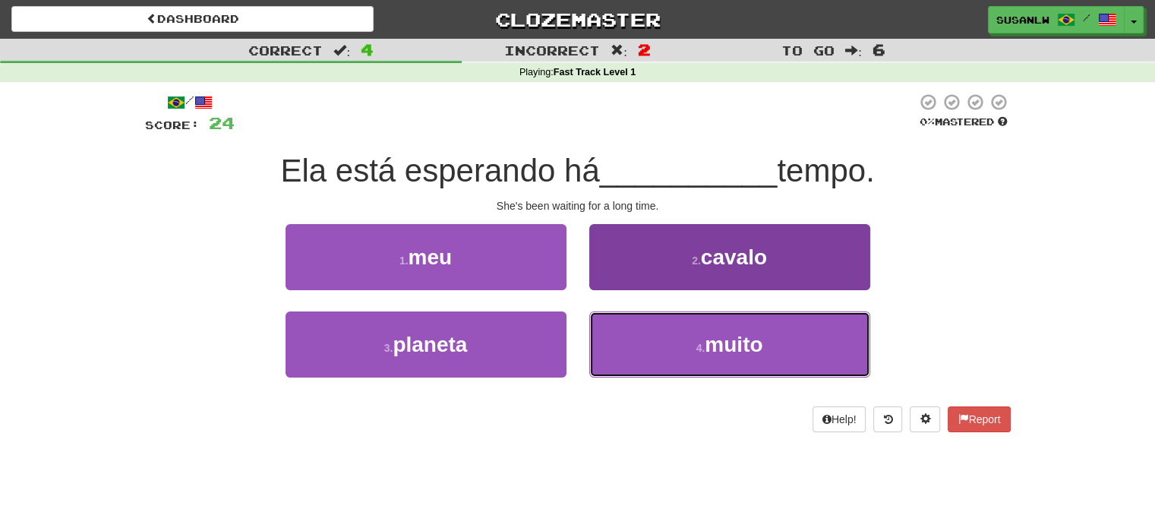
drag, startPoint x: 747, startPoint y: 343, endPoint x: 715, endPoint y: 344, distance: 31.9
click at [747, 342] on span "muito" at bounding box center [734, 345] width 58 height 24
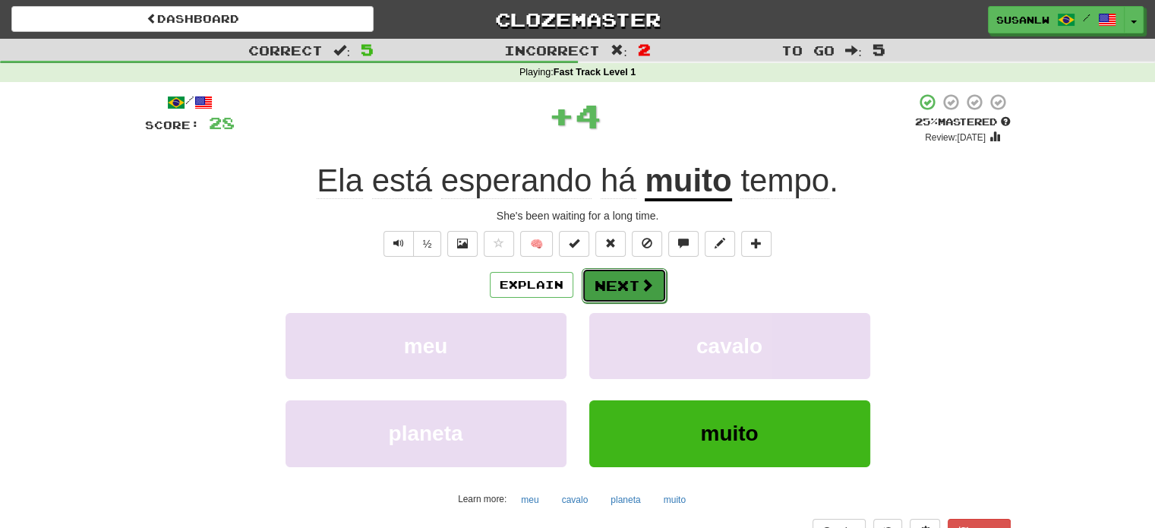
click at [653, 285] on button "Next" at bounding box center [624, 285] width 85 height 35
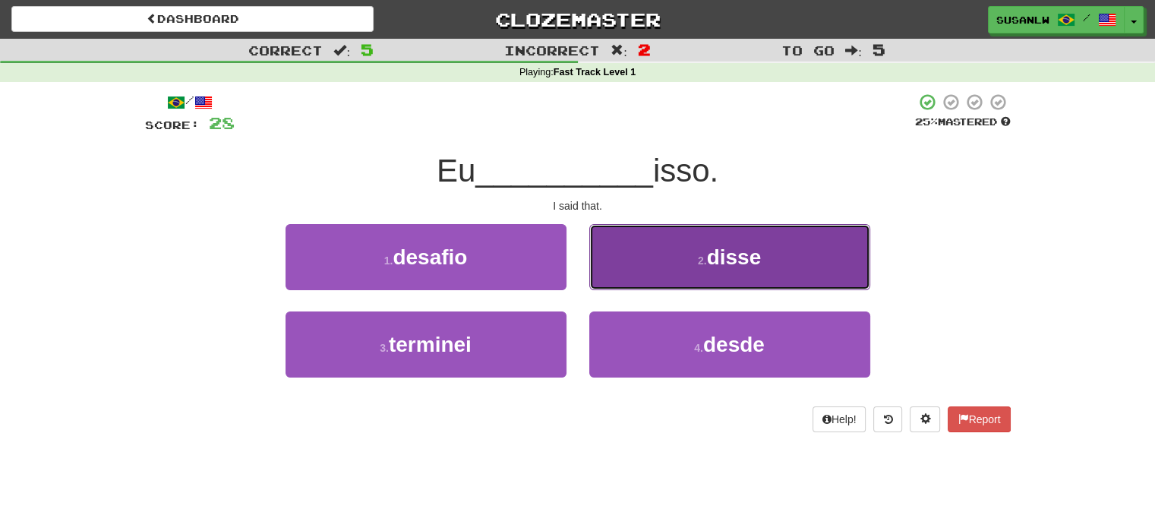
click at [717, 263] on span "disse" at bounding box center [734, 257] width 55 height 24
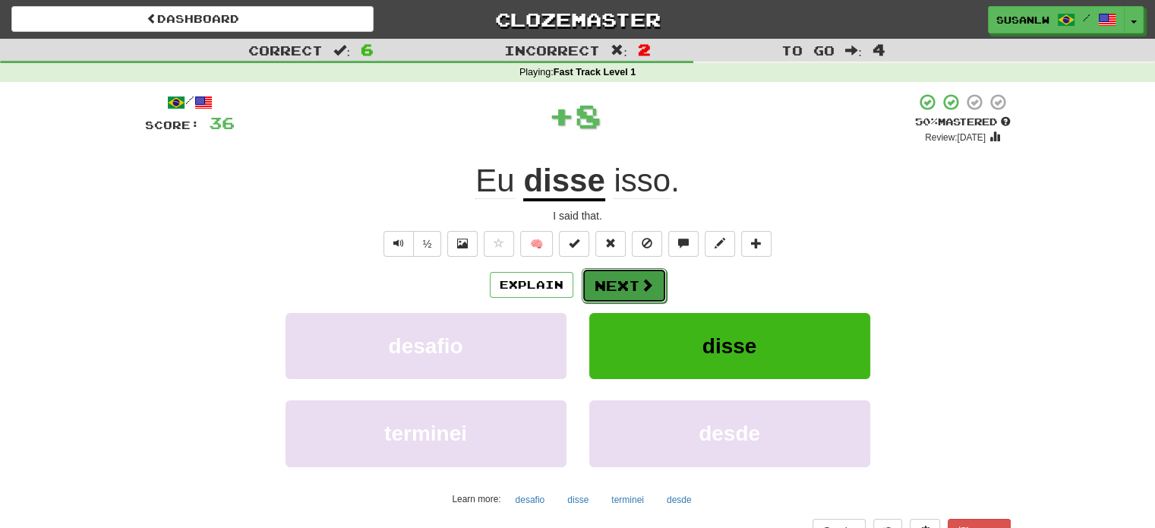
click at [642, 282] on span at bounding box center [647, 285] width 14 height 14
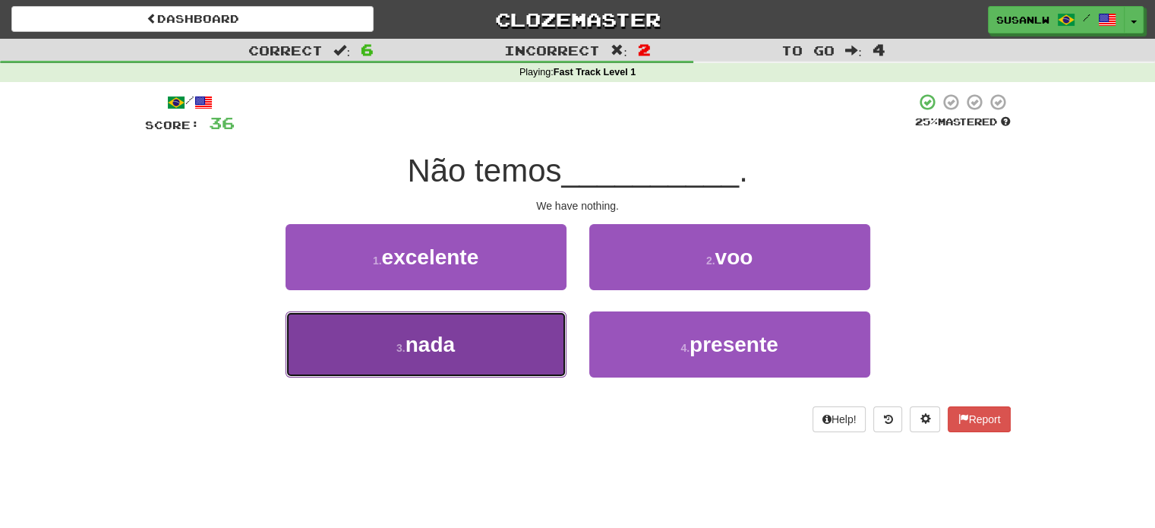
click at [479, 334] on button "3 . nada" at bounding box center [425, 344] width 281 height 66
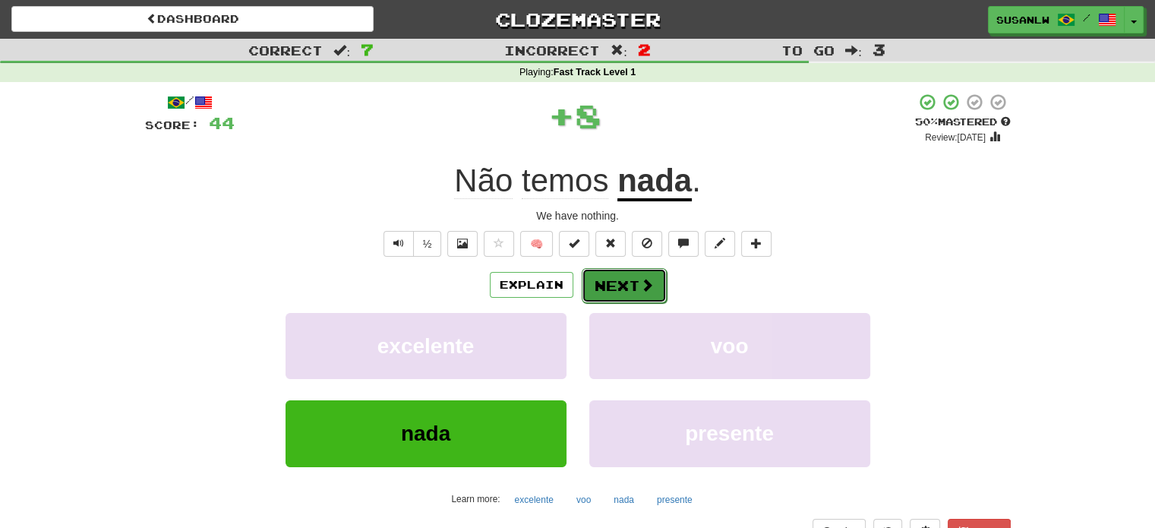
click at [625, 277] on button "Next" at bounding box center [624, 285] width 85 height 35
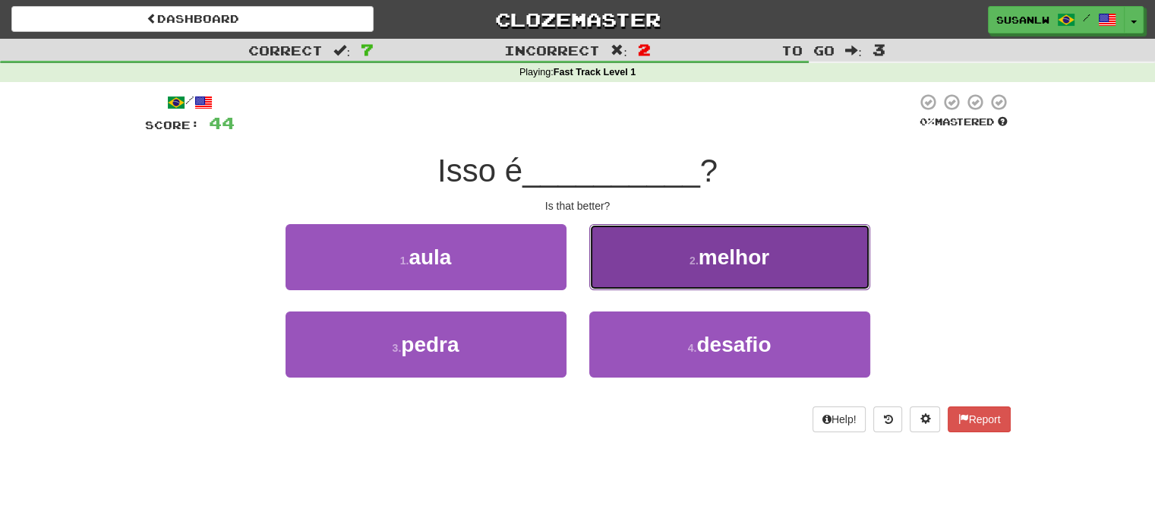
click at [716, 257] on span "melhor" at bounding box center [733, 257] width 71 height 24
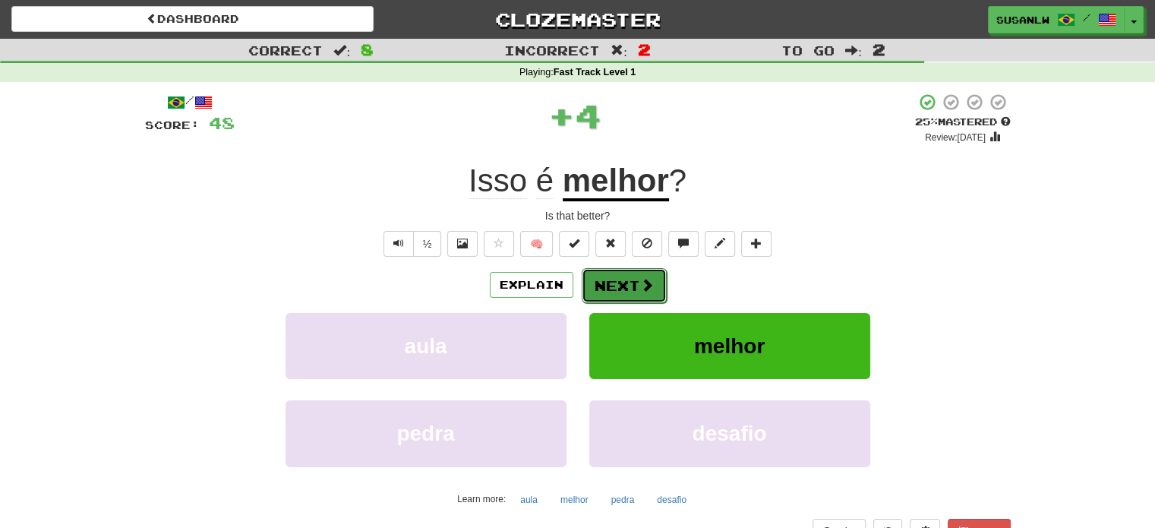
click at [619, 281] on button "Next" at bounding box center [624, 285] width 85 height 35
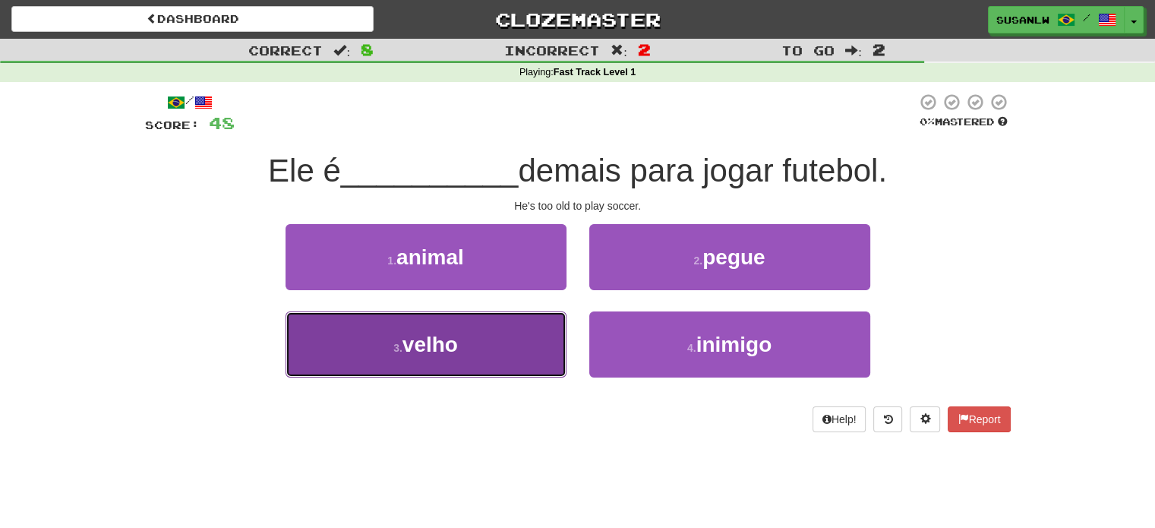
click at [462, 348] on button "3 . velho" at bounding box center [425, 344] width 281 height 66
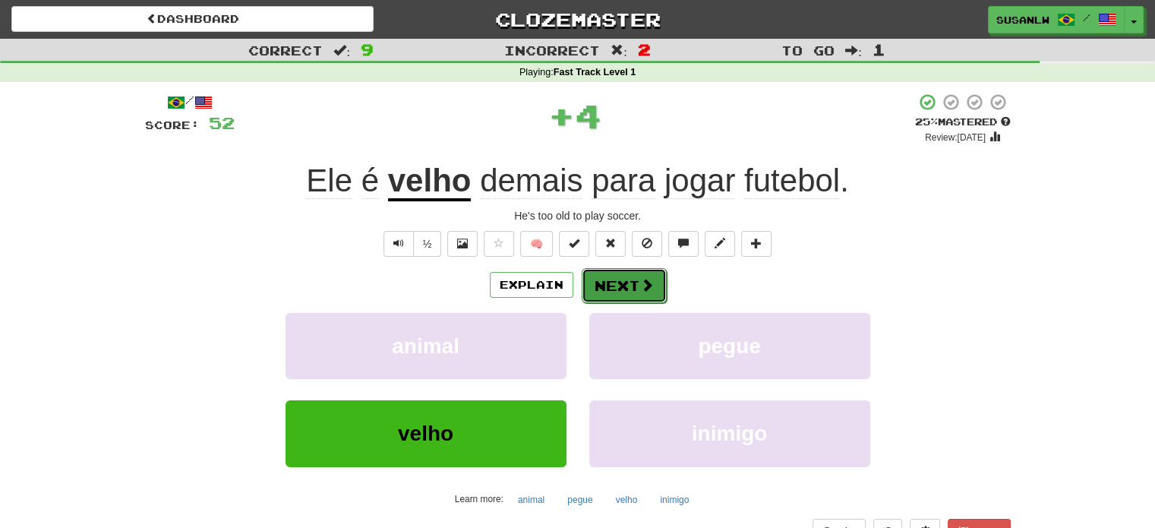
click at [646, 285] on span at bounding box center [647, 285] width 14 height 14
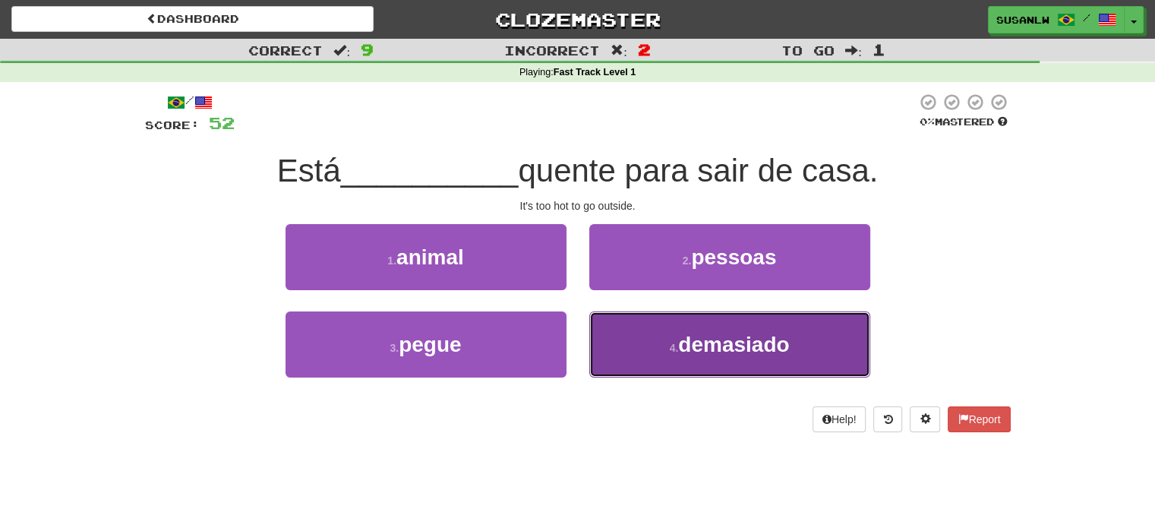
click at [718, 343] on span "demasiado" at bounding box center [733, 345] width 111 height 24
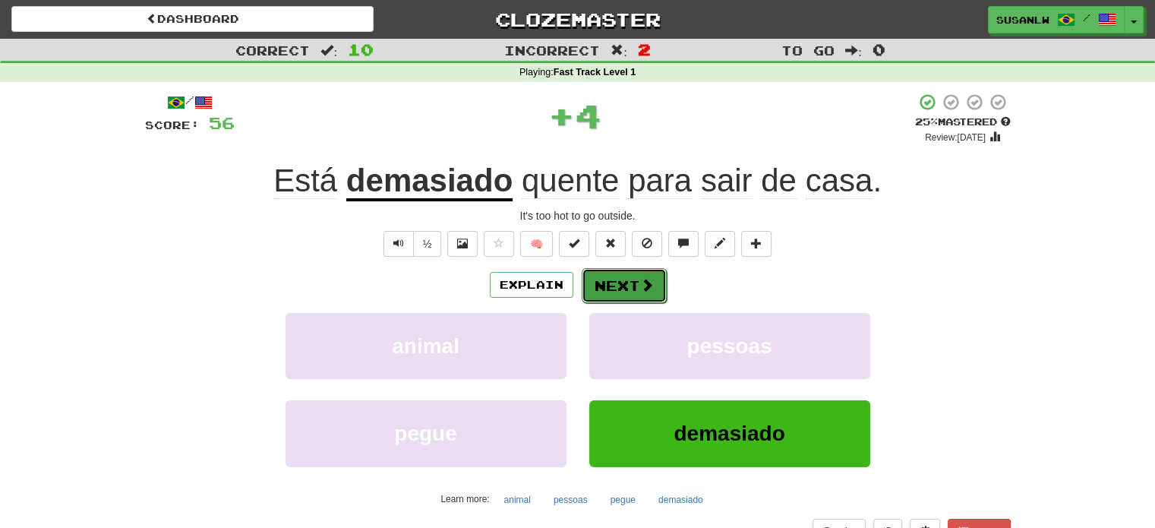
click at [641, 280] on span at bounding box center [647, 285] width 14 height 14
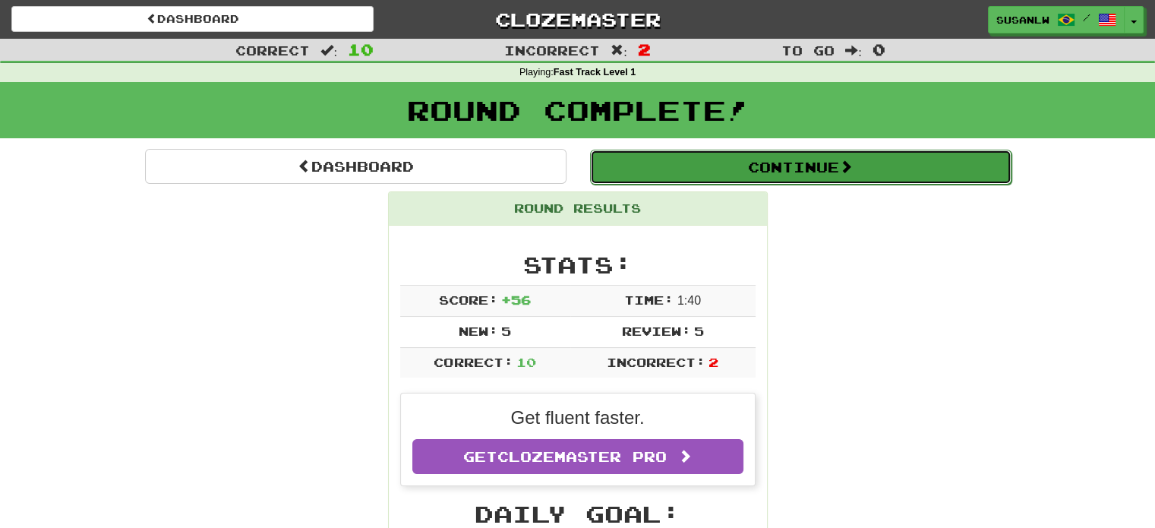
click at [847, 164] on span at bounding box center [846, 166] width 14 height 14
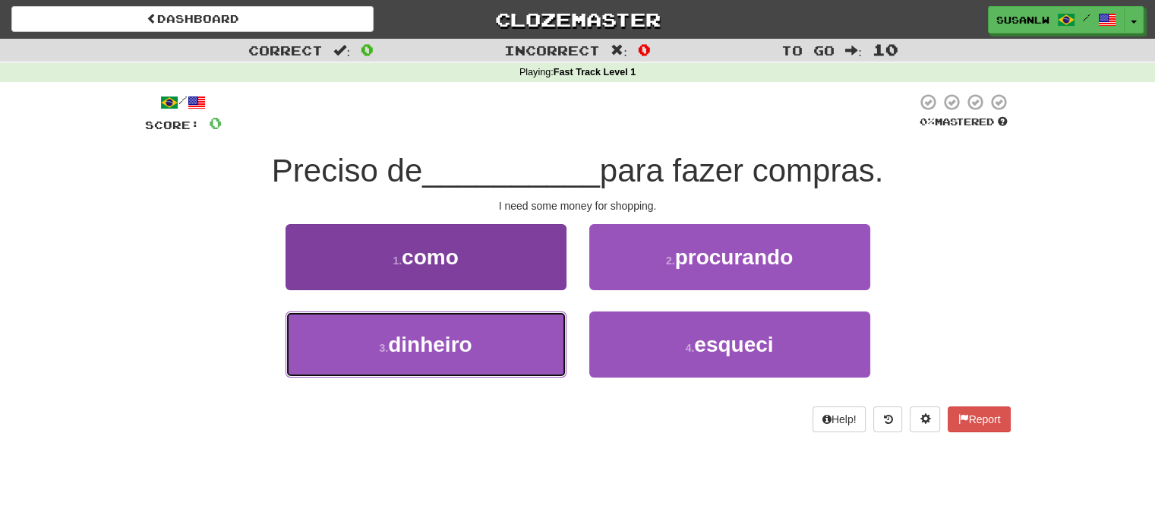
drag, startPoint x: 477, startPoint y: 339, endPoint x: 488, endPoint y: 315, distance: 26.8
click at [477, 339] on button "3 . dinheiro" at bounding box center [425, 344] width 281 height 66
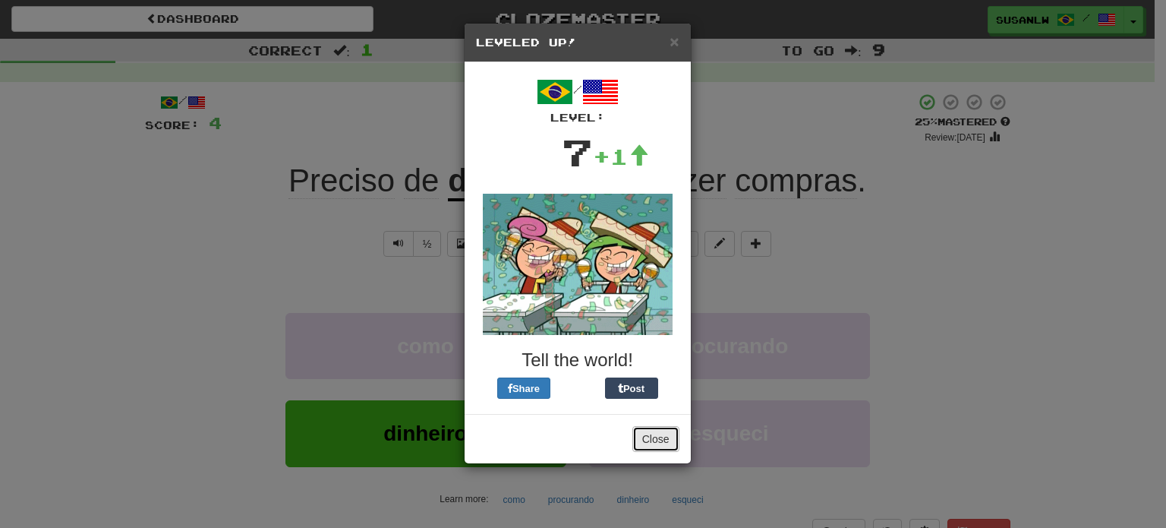
click at [653, 434] on button "Close" at bounding box center [655, 439] width 47 height 26
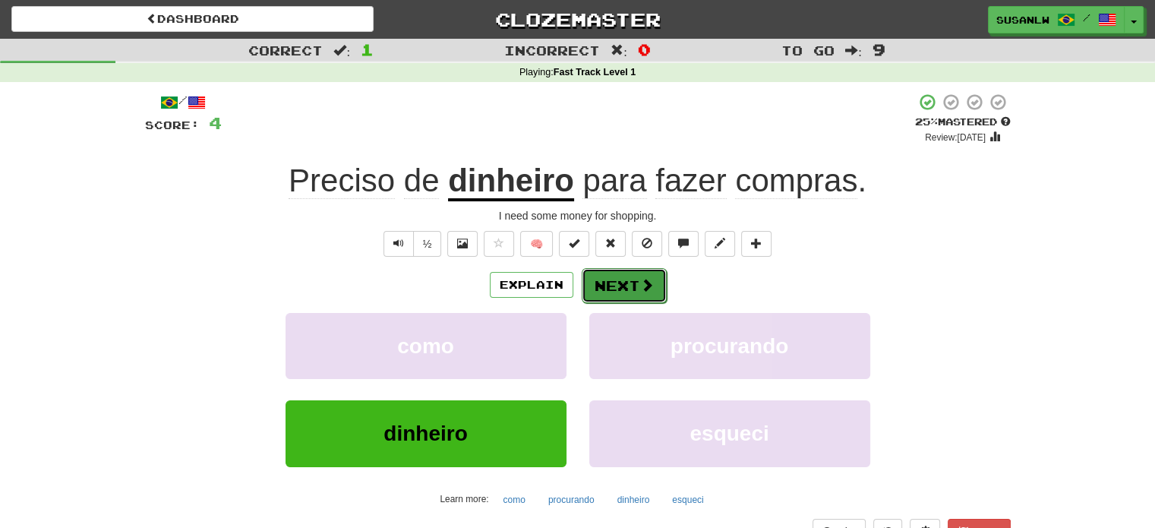
click at [632, 285] on button "Next" at bounding box center [624, 285] width 85 height 35
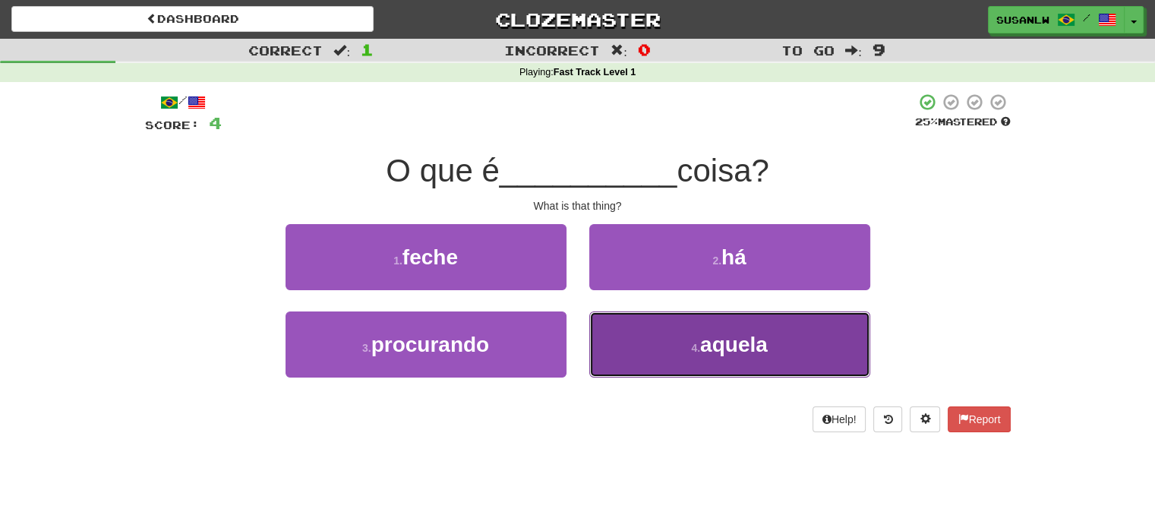
click at [745, 355] on button "4 . aquela" at bounding box center [729, 344] width 281 height 66
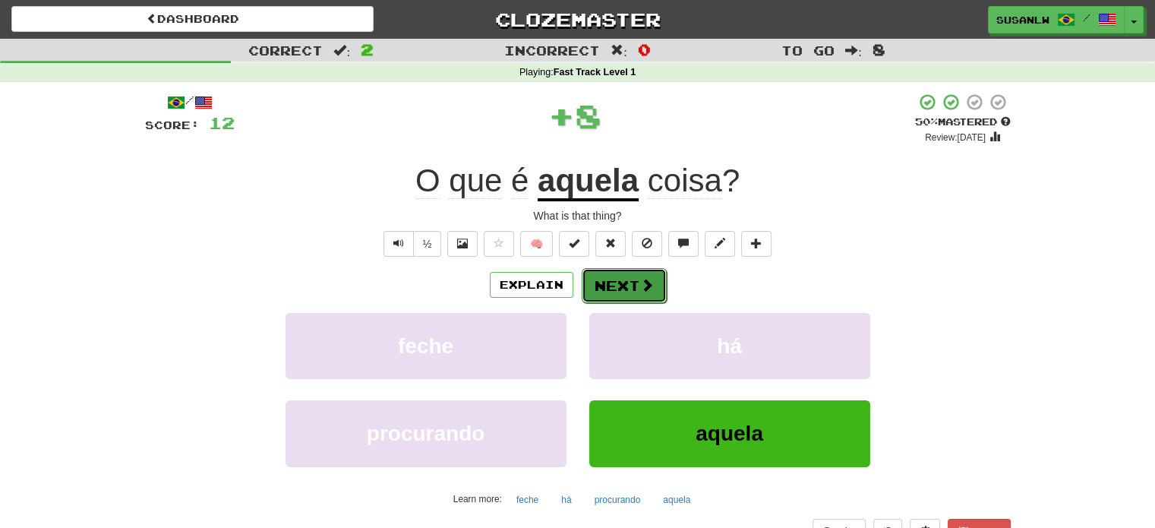
click at [628, 291] on button "Next" at bounding box center [624, 285] width 85 height 35
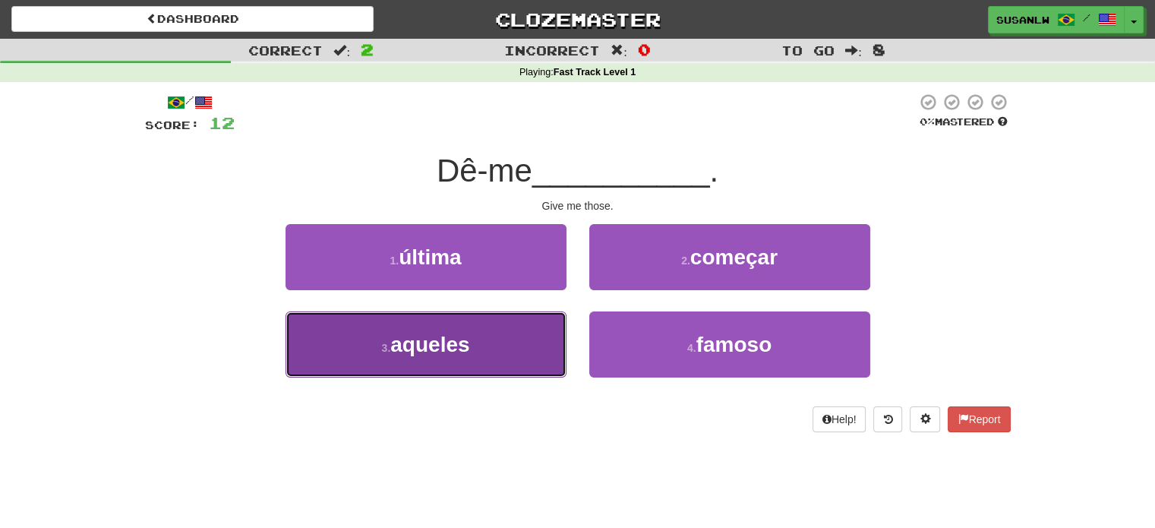
click at [463, 342] on span "aqueles" at bounding box center [429, 345] width 79 height 24
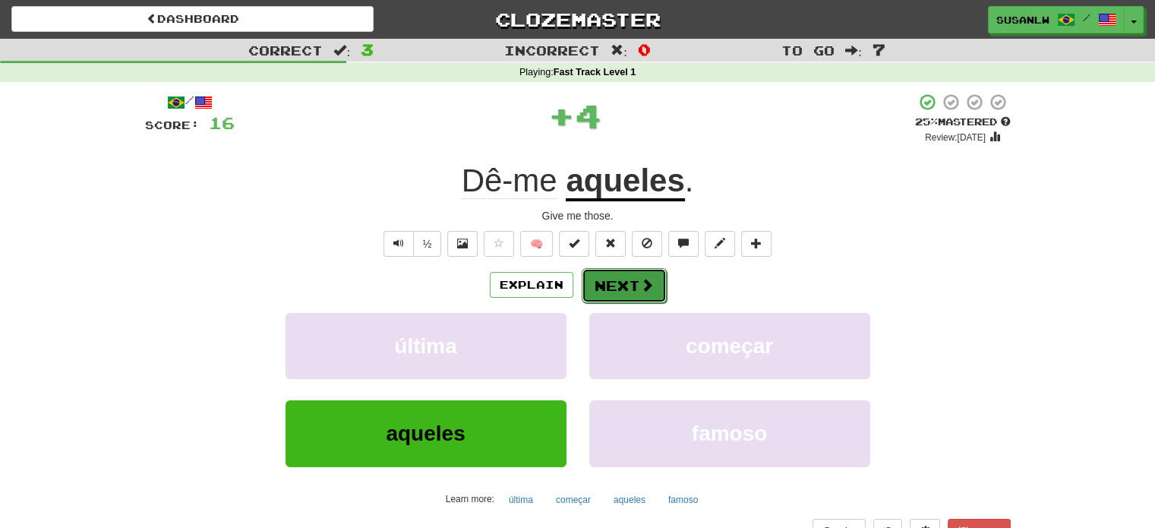
click at [630, 283] on button "Next" at bounding box center [624, 285] width 85 height 35
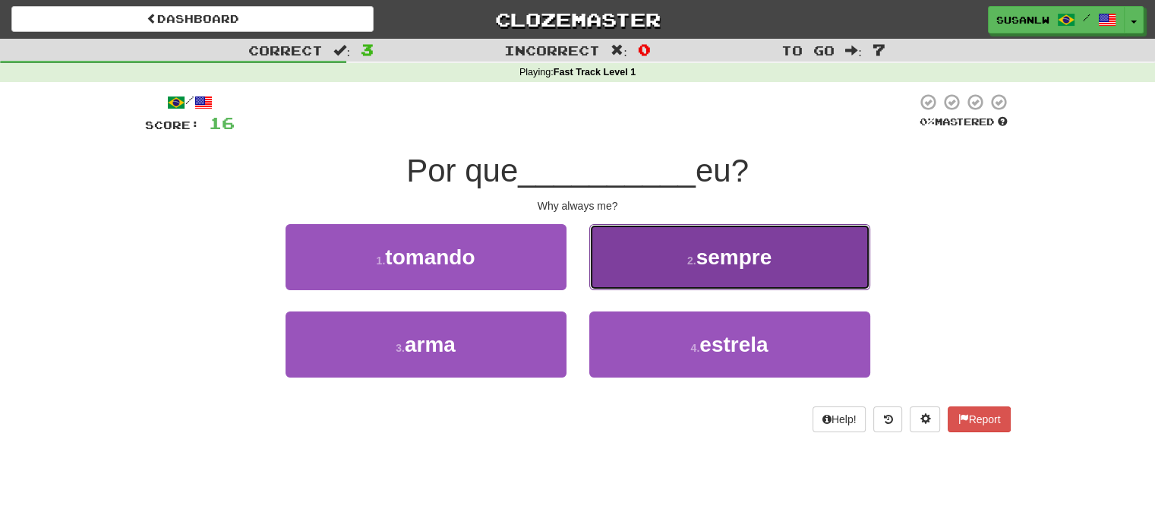
click at [749, 263] on span "sempre" at bounding box center [734, 257] width 76 height 24
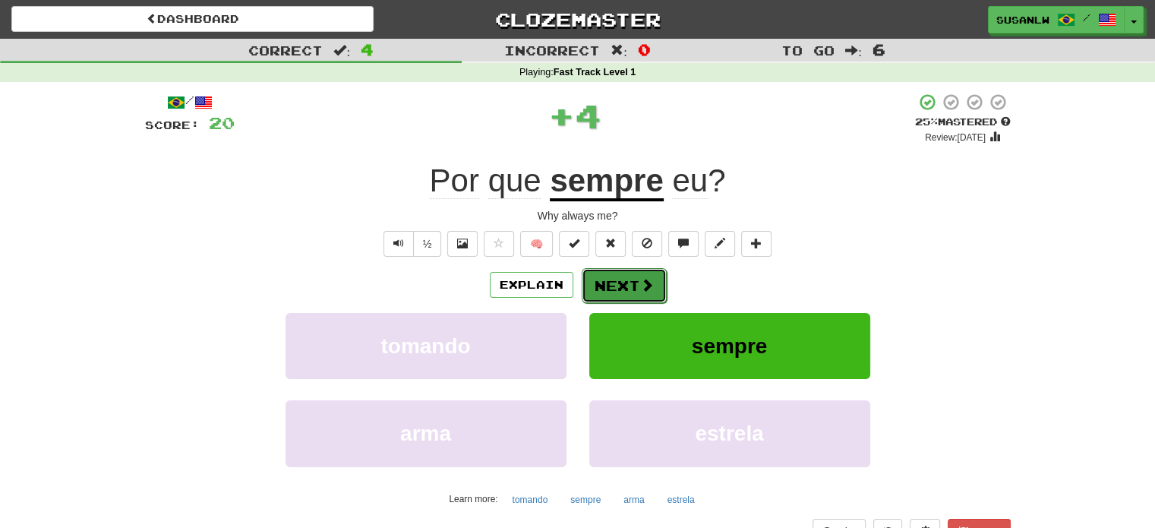
click at [630, 285] on button "Next" at bounding box center [624, 285] width 85 height 35
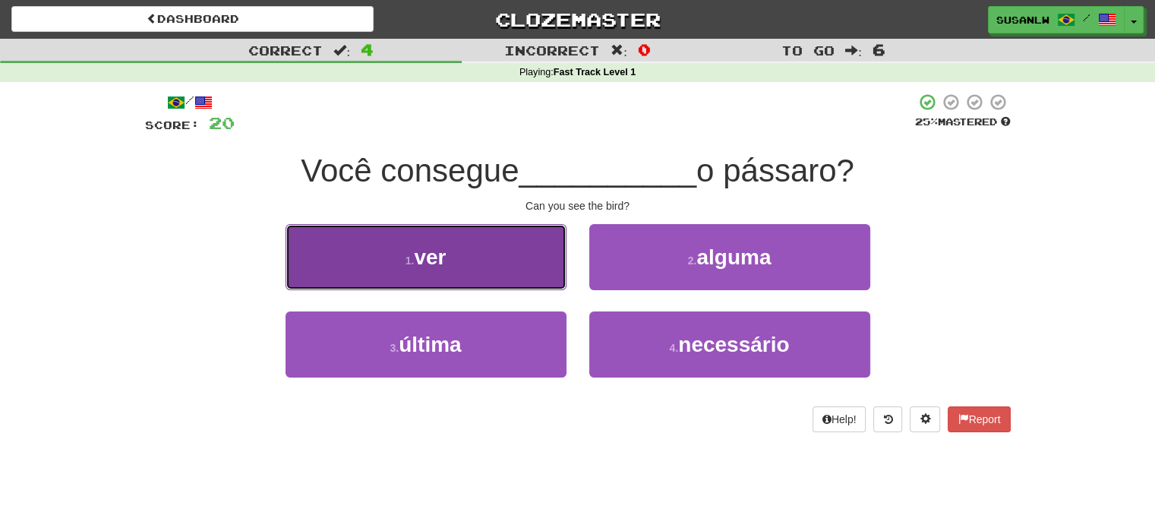
click at [446, 257] on span "ver" at bounding box center [430, 257] width 32 height 24
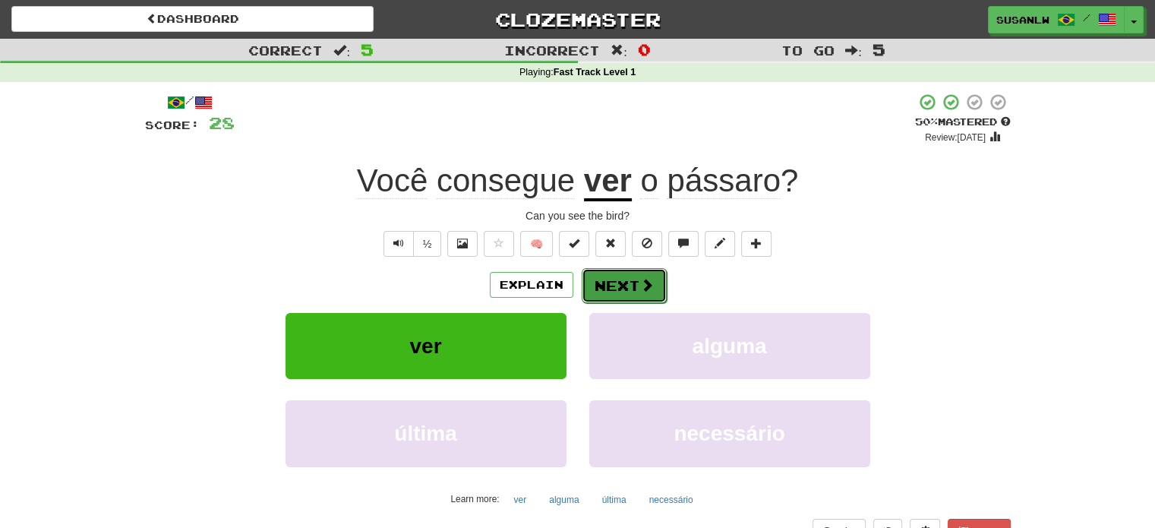
click at [624, 283] on button "Next" at bounding box center [624, 285] width 85 height 35
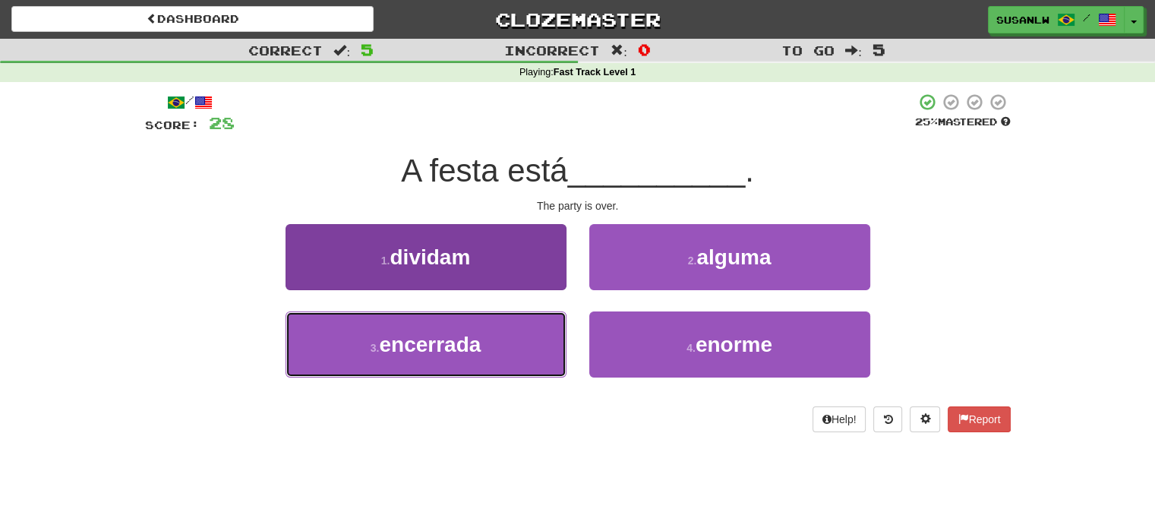
click at [476, 339] on span "encerrada" at bounding box center [430, 345] width 102 height 24
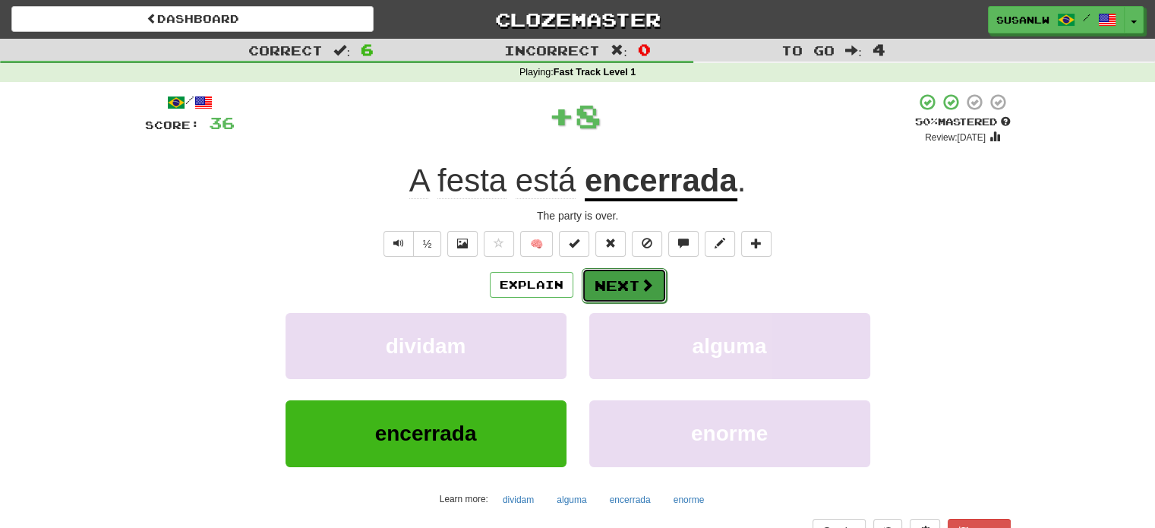
click at [644, 284] on span at bounding box center [647, 285] width 14 height 14
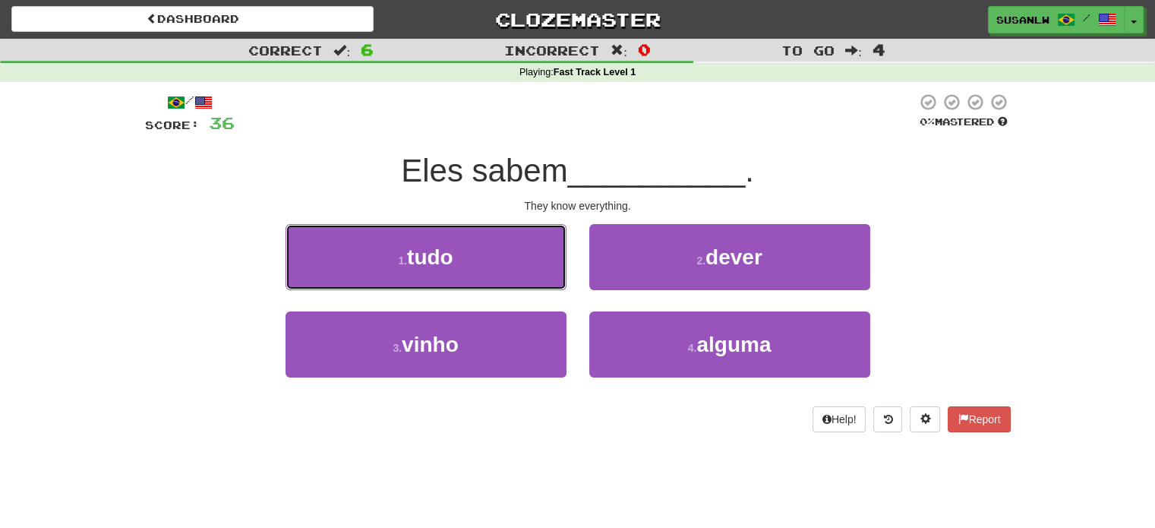
drag, startPoint x: 452, startPoint y: 258, endPoint x: 478, endPoint y: 252, distance: 25.8
click at [459, 257] on button "1 . tudo" at bounding box center [425, 257] width 281 height 66
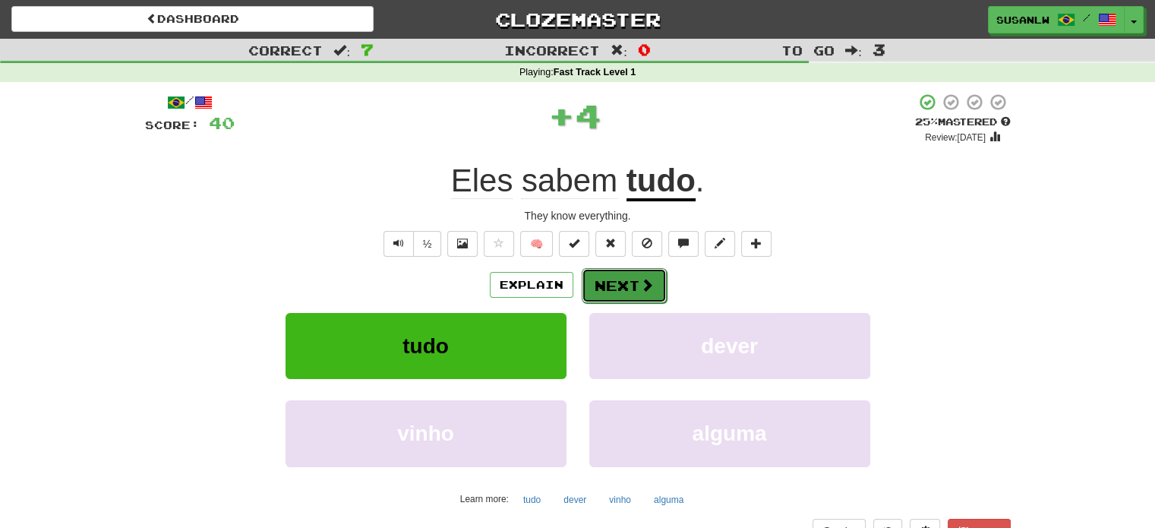
click at [596, 279] on button "Next" at bounding box center [624, 285] width 85 height 35
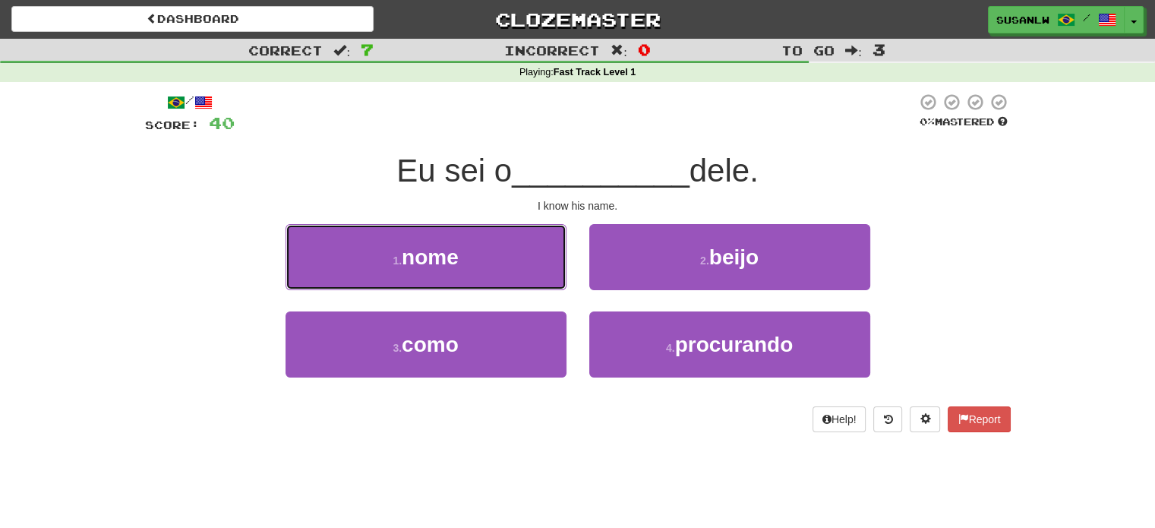
click at [462, 266] on button "1 . nome" at bounding box center [425, 257] width 281 height 66
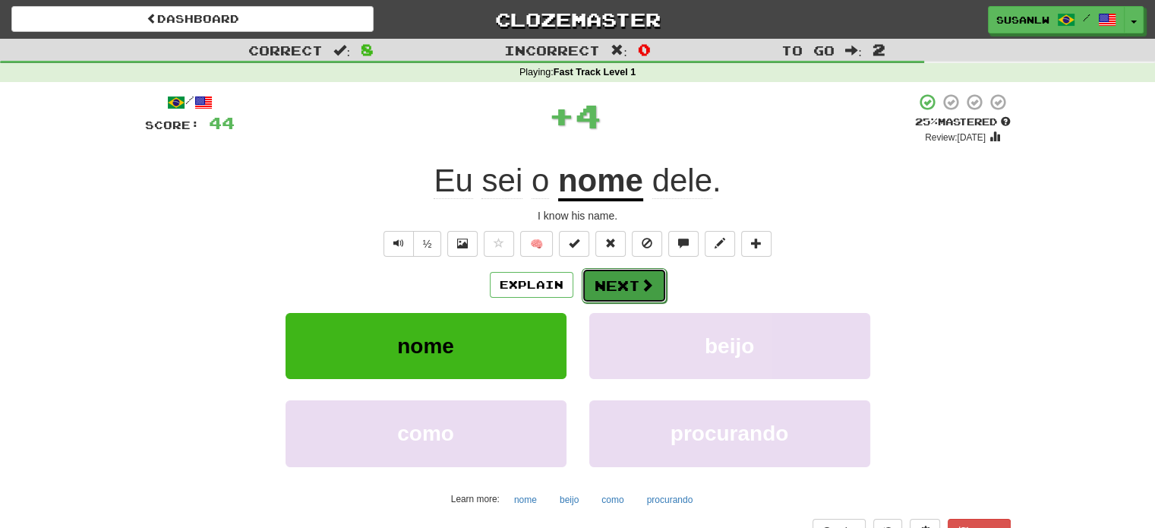
click at [637, 288] on button "Next" at bounding box center [624, 285] width 85 height 35
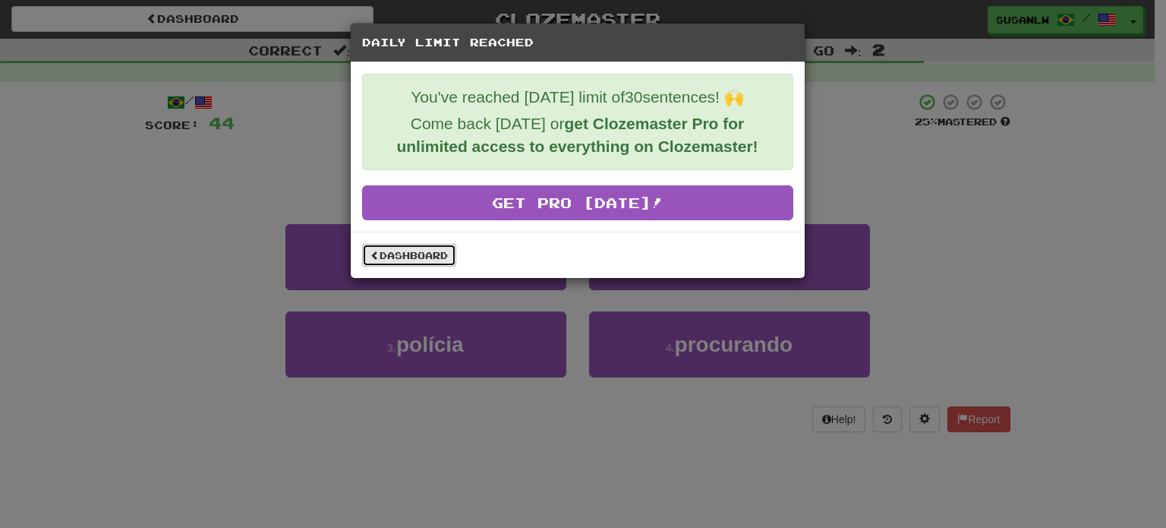
click at [398, 248] on link "Dashboard" at bounding box center [409, 255] width 94 height 23
